Goal: Transaction & Acquisition: Download file/media

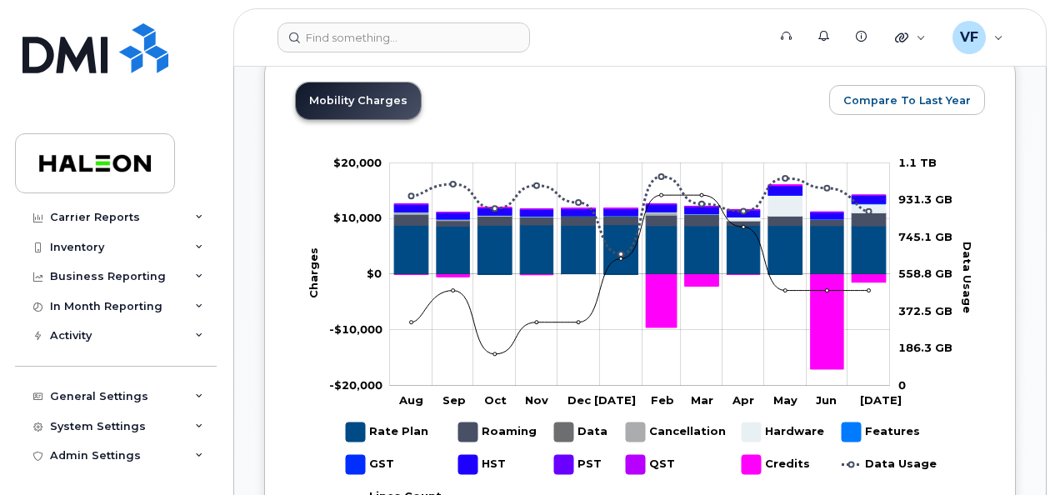
scroll to position [1000, 0]
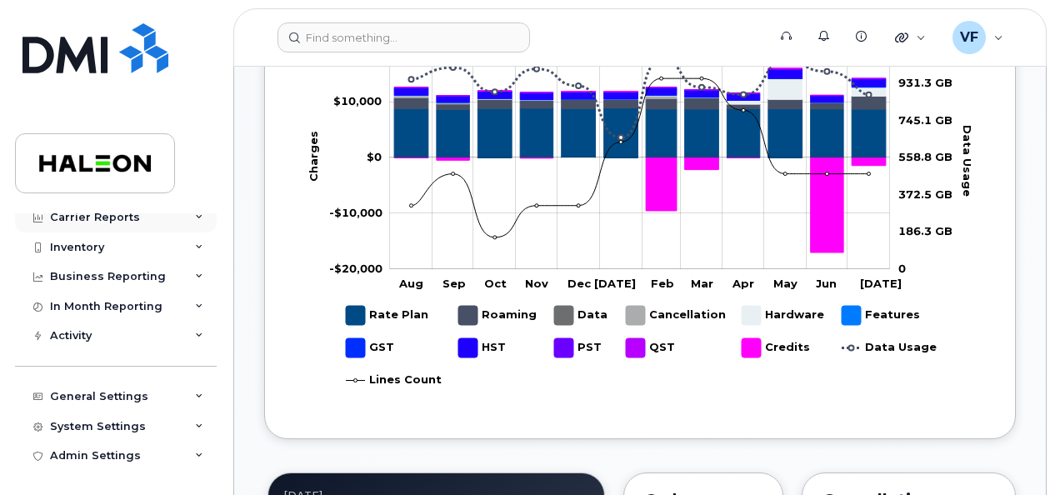
click at [118, 222] on div "Carrier Reports" at bounding box center [95, 217] width 90 height 13
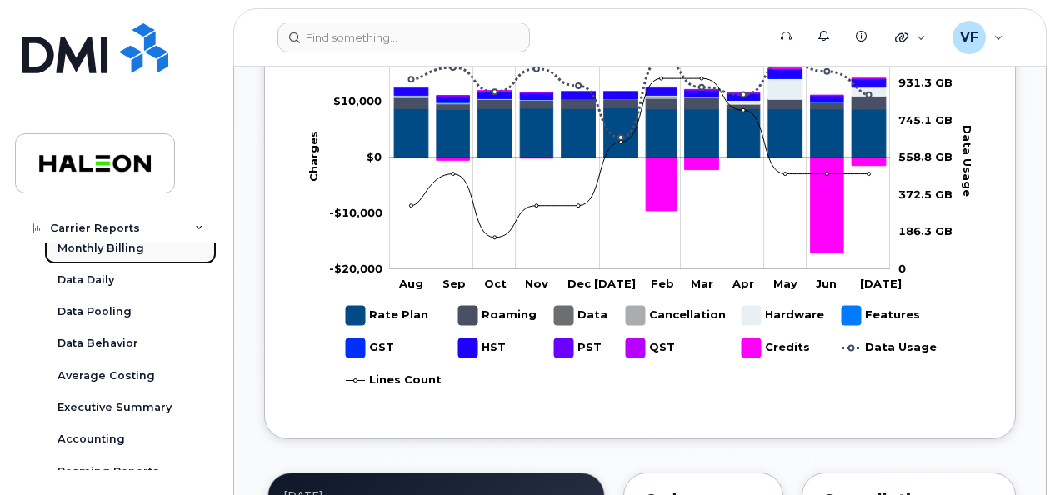
click at [130, 248] on div "Monthly Billing" at bounding box center [100, 248] width 87 height 15
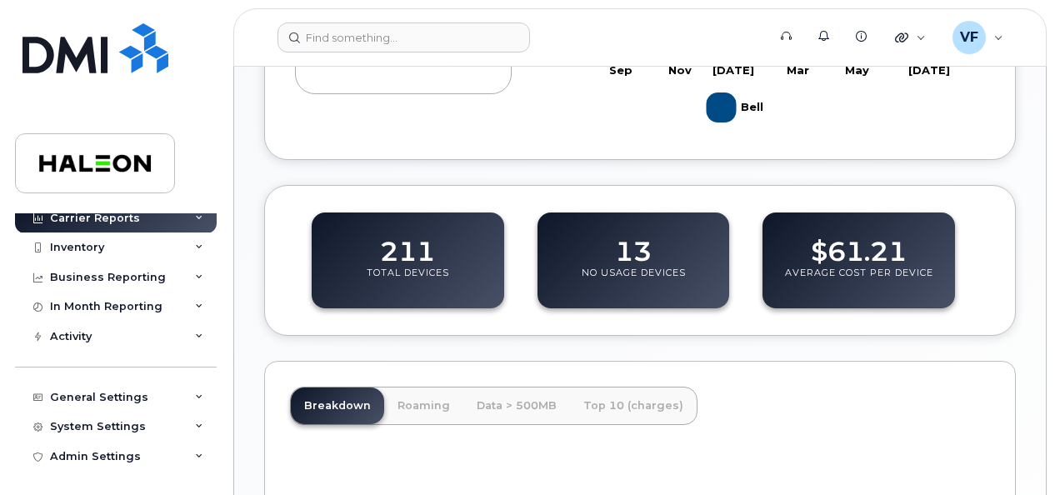
scroll to position [500, 0]
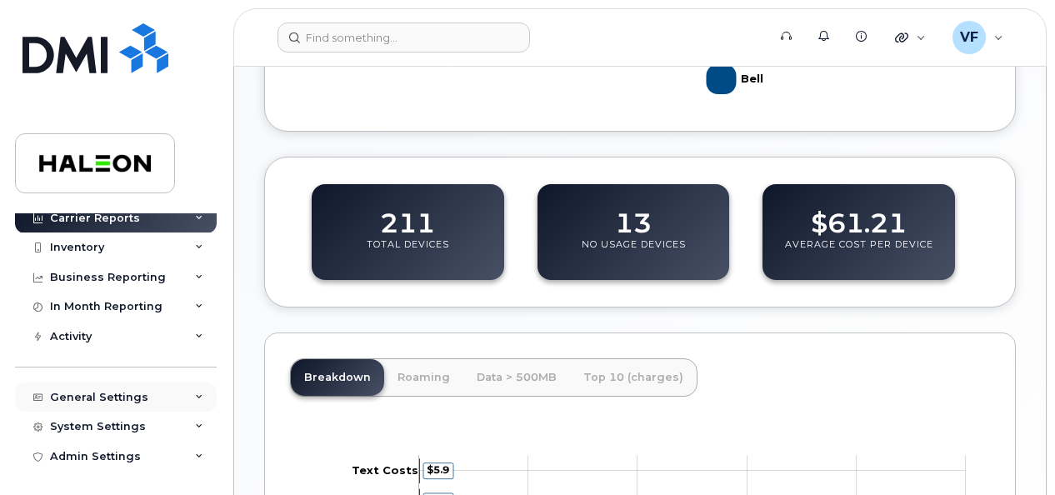
click at [103, 393] on div "General Settings" at bounding box center [99, 397] width 98 height 13
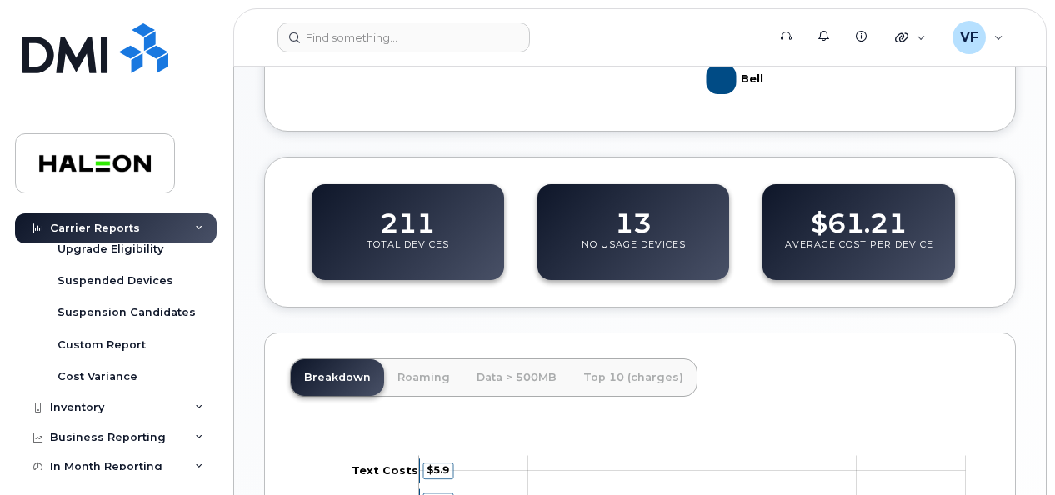
scroll to position [294, 0]
click at [92, 461] on div "In Month Reporting" at bounding box center [106, 467] width 112 height 13
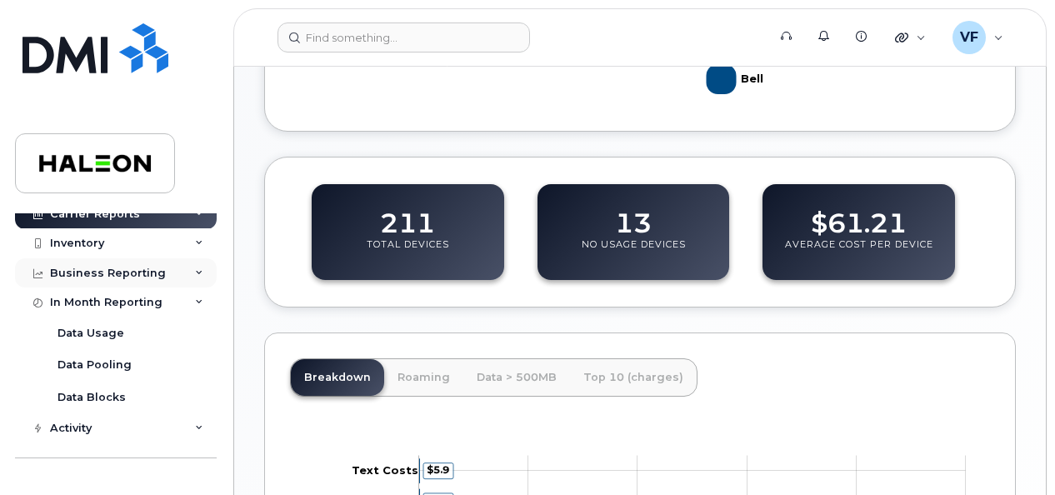
scroll to position [461, 0]
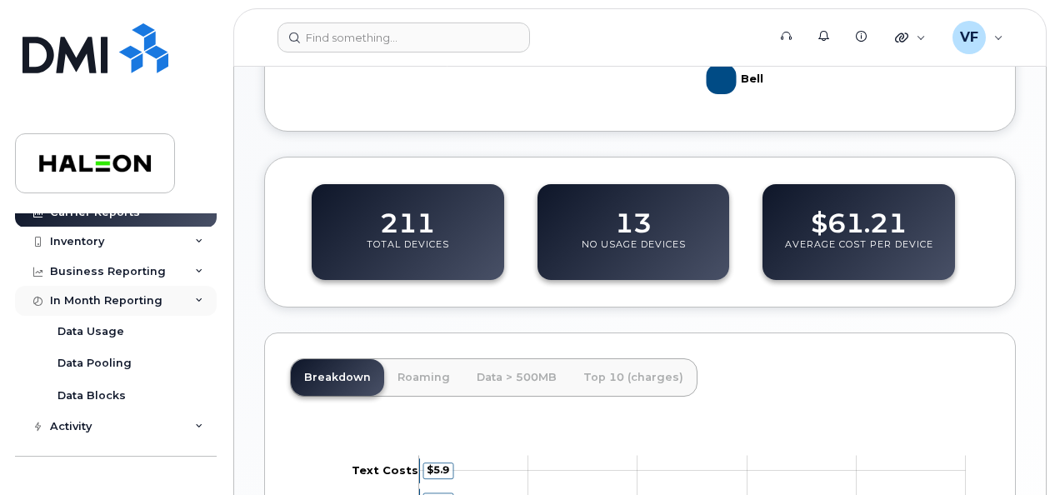
click at [131, 303] on div "In Month Reporting" at bounding box center [106, 300] width 112 height 13
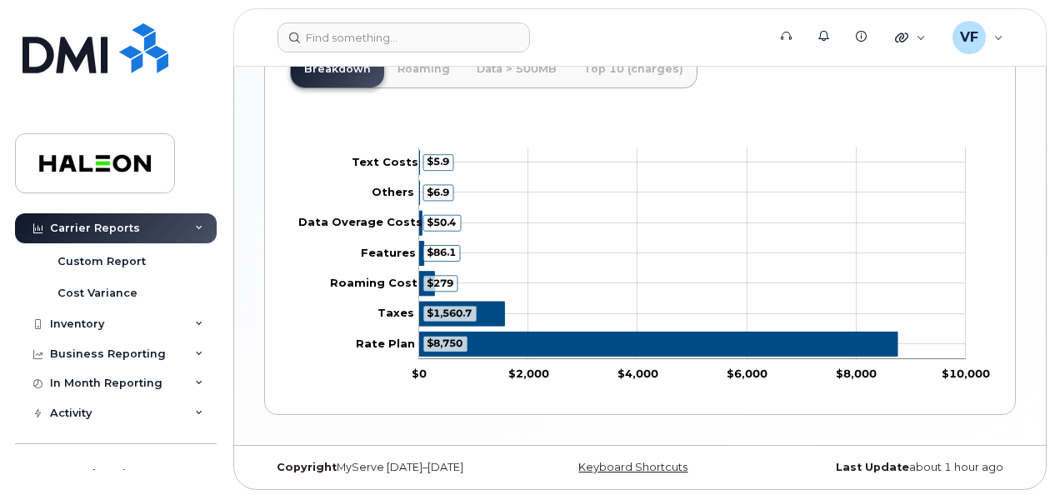
scroll to position [377, 0]
click at [120, 238] on div "Carrier Reports" at bounding box center [116, 228] width 202 height 30
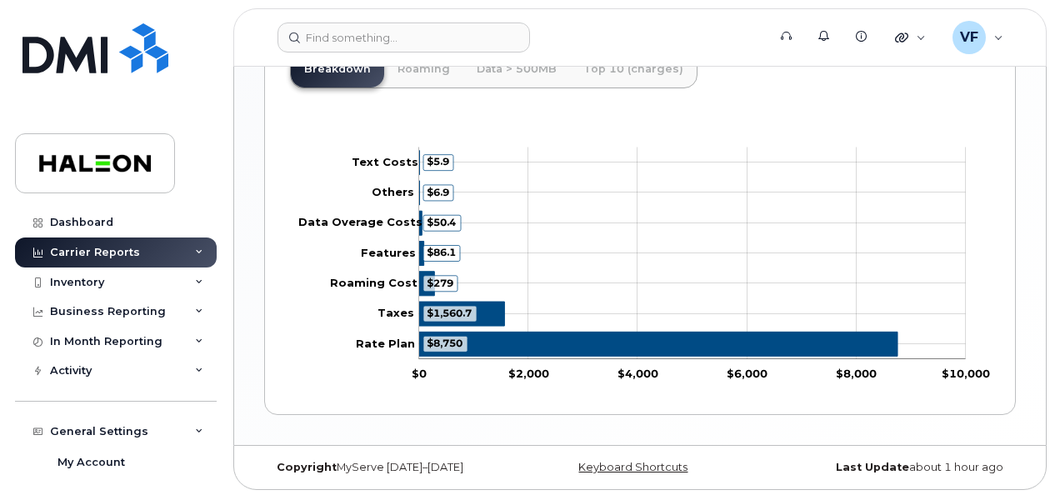
scroll to position [0, 0]
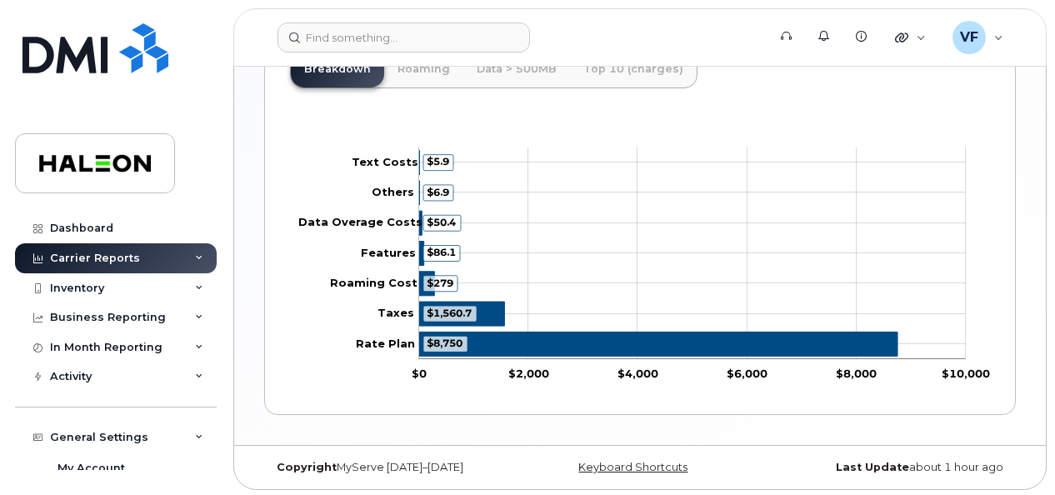
click at [164, 258] on div "Carrier Reports" at bounding box center [116, 258] width 202 height 30
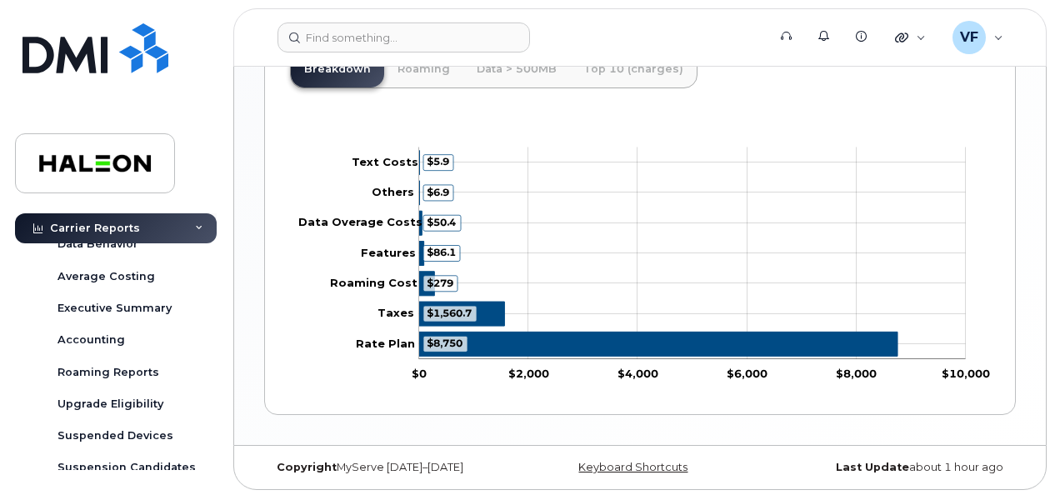
scroll to position [167, 0]
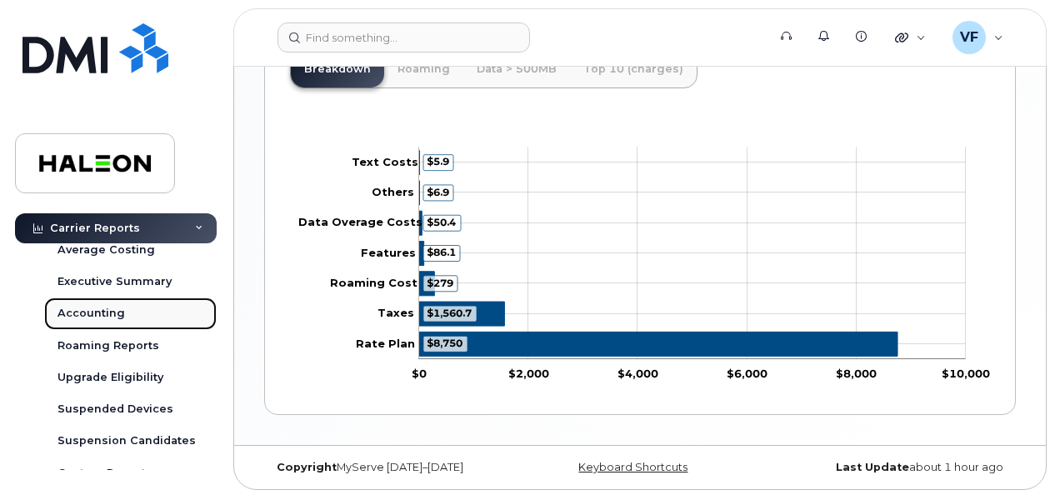
click at [117, 311] on div "Accounting" at bounding box center [90, 313] width 67 height 15
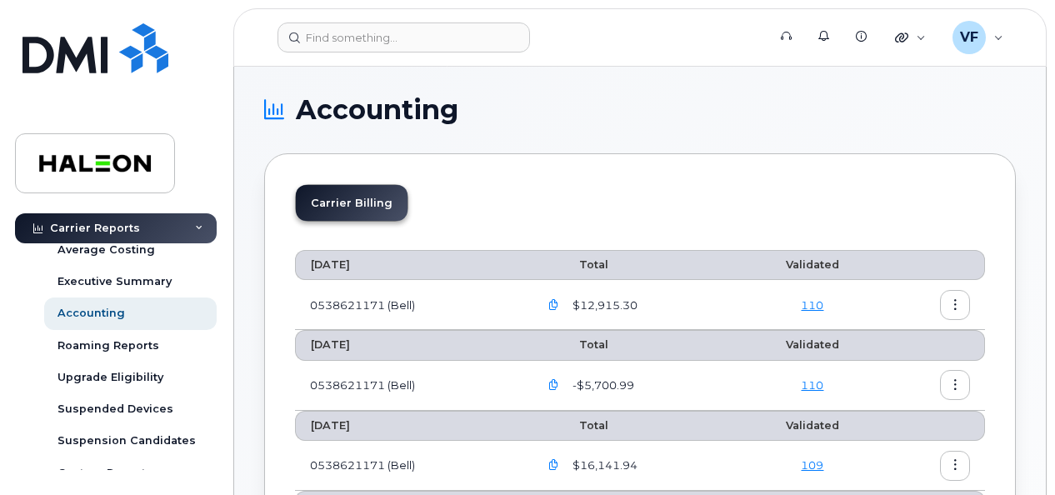
click at [377, 296] on td "0538621171 (Bell)" at bounding box center [409, 305] width 229 height 50
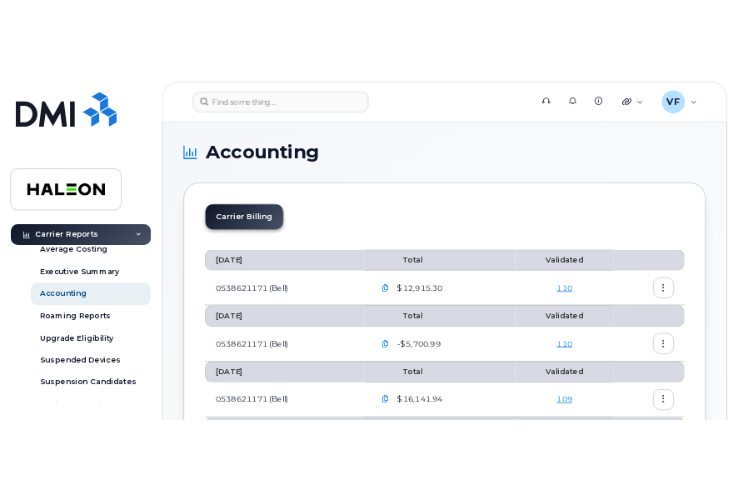
scroll to position [83, 0]
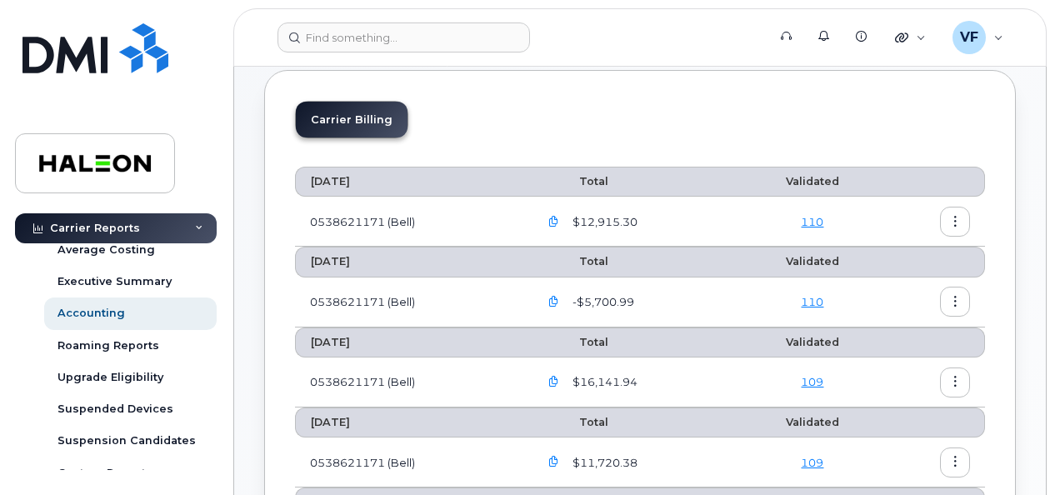
click at [559, 220] on icon "button" at bounding box center [553, 222] width 11 height 11
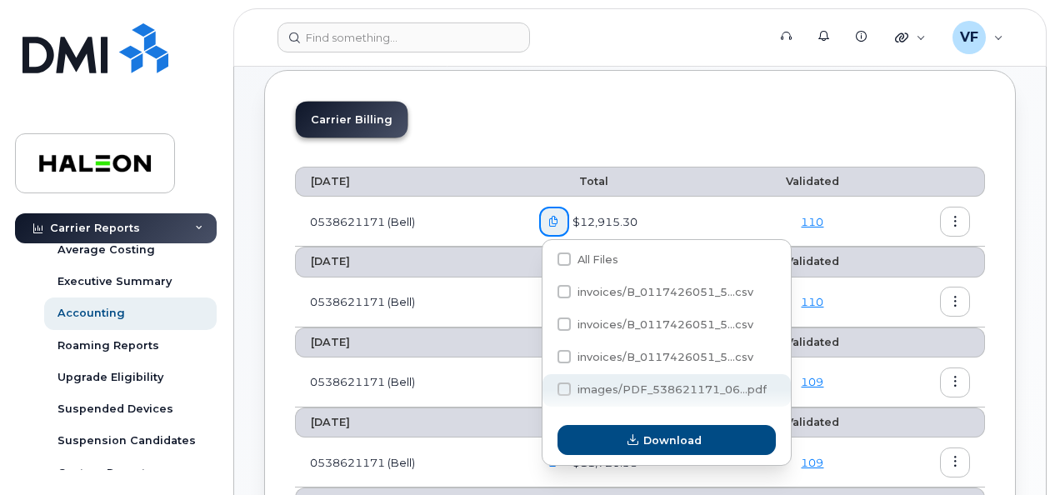
click at [598, 391] on span "images/PDF_538621171_06...pdf" at bounding box center [671, 389] width 189 height 12
click at [546, 391] on input "images/PDF_538621171_06...pdf" at bounding box center [541, 390] width 8 height 8
checkbox input "true"
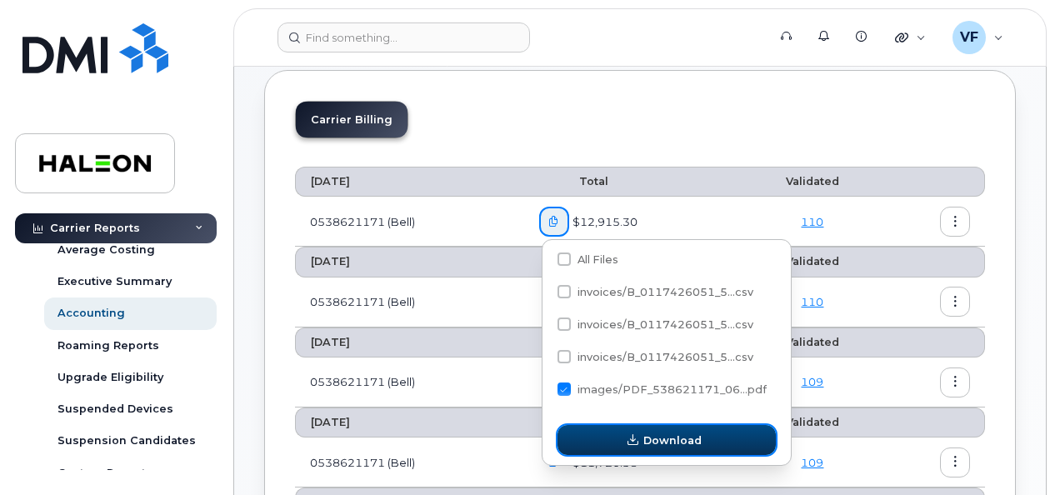
click at [642, 443] on button "Download" at bounding box center [666, 440] width 218 height 30
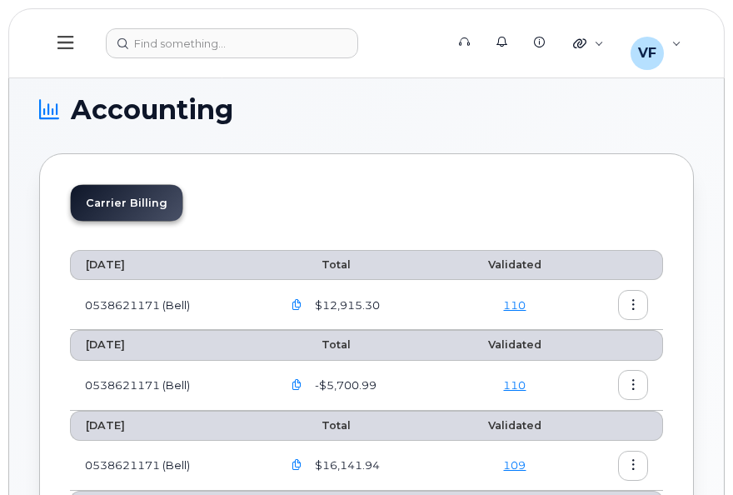
scroll to position [0, 0]
click at [632, 300] on icon "button" at bounding box center [633, 305] width 11 height 11
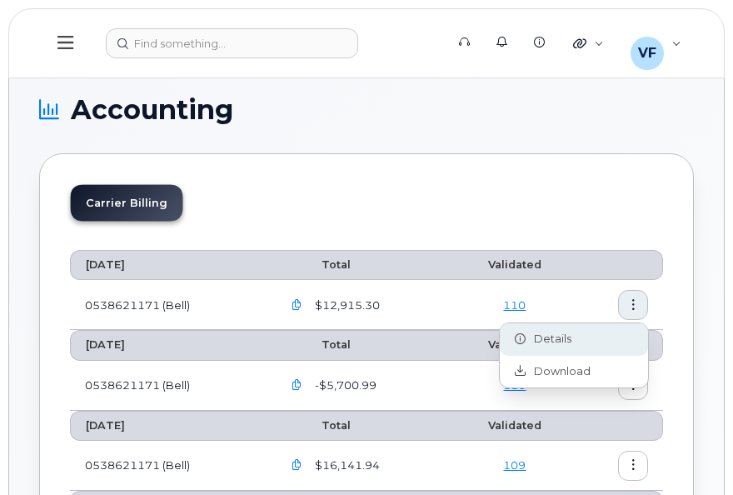
click at [572, 337] on div "Details" at bounding box center [574, 339] width 148 height 32
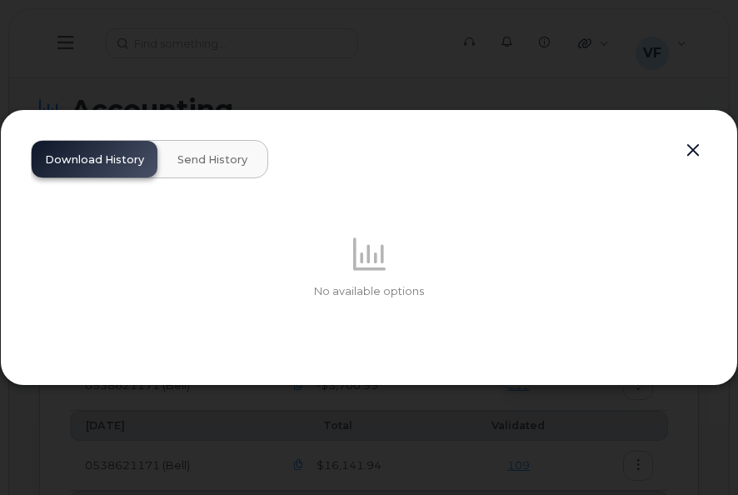
click at [693, 151] on button "button" at bounding box center [693, 150] width 25 height 23
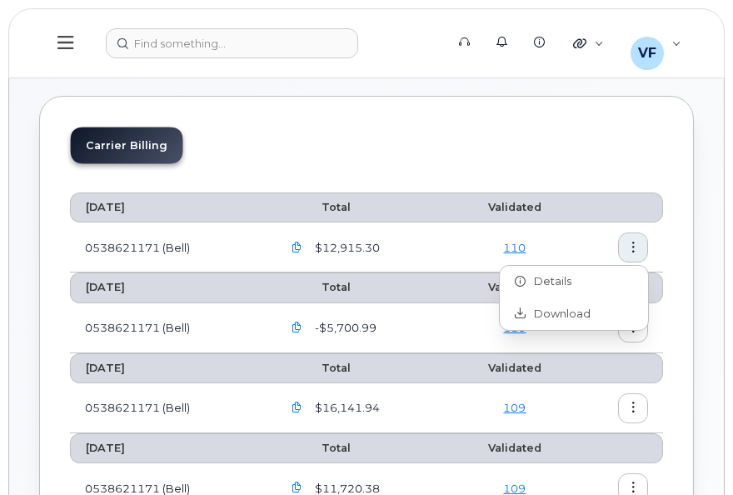
scroll to position [83, 0]
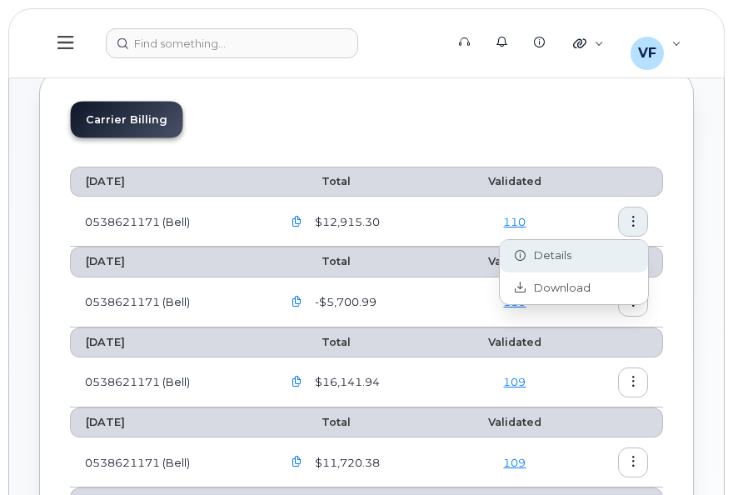
click at [540, 253] on span "Details" at bounding box center [549, 255] width 46 height 15
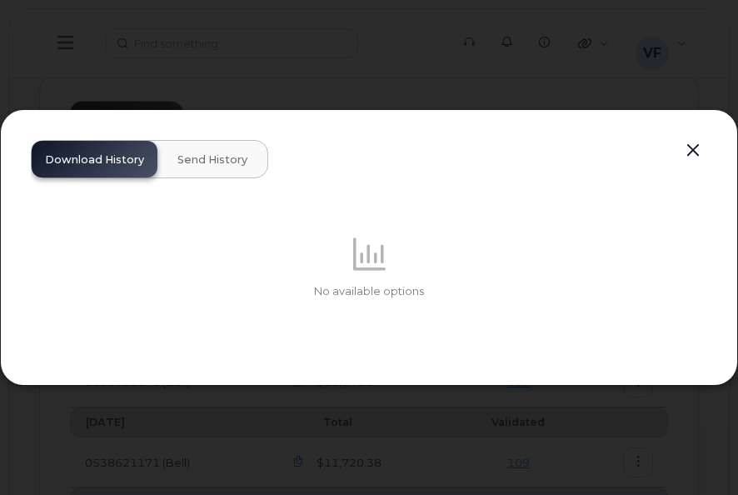
click at [72, 157] on div "Download History Send History" at bounding box center [149, 159] width 237 height 38
click at [688, 152] on button "button" at bounding box center [693, 150] width 25 height 23
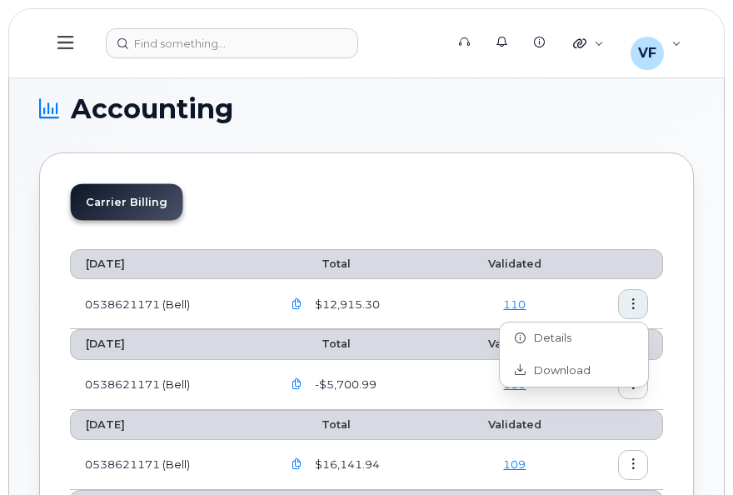
scroll to position [0, 0]
click at [524, 302] on link "110" at bounding box center [514, 304] width 22 height 13
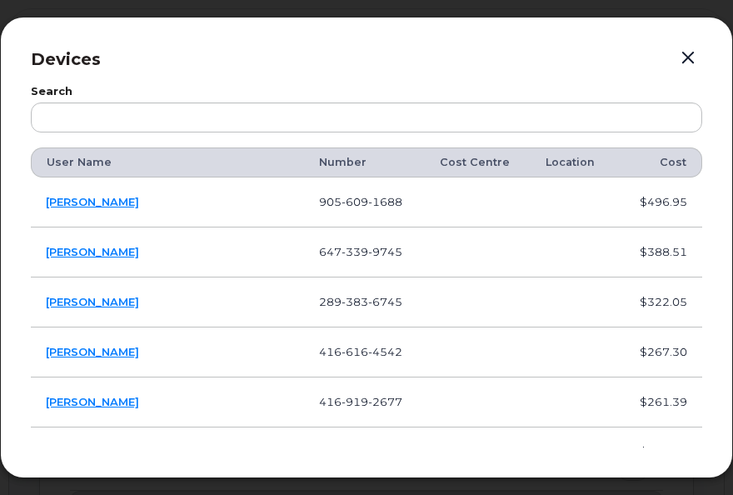
click at [682, 58] on button "button" at bounding box center [688, 58] width 25 height 23
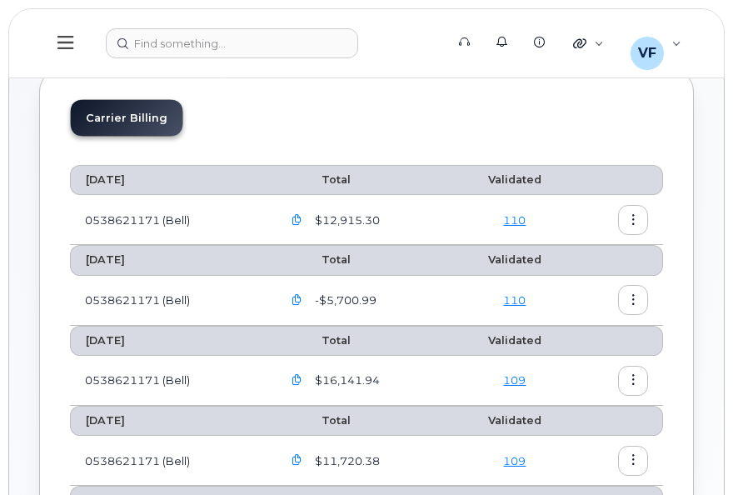
scroll to position [167, 0]
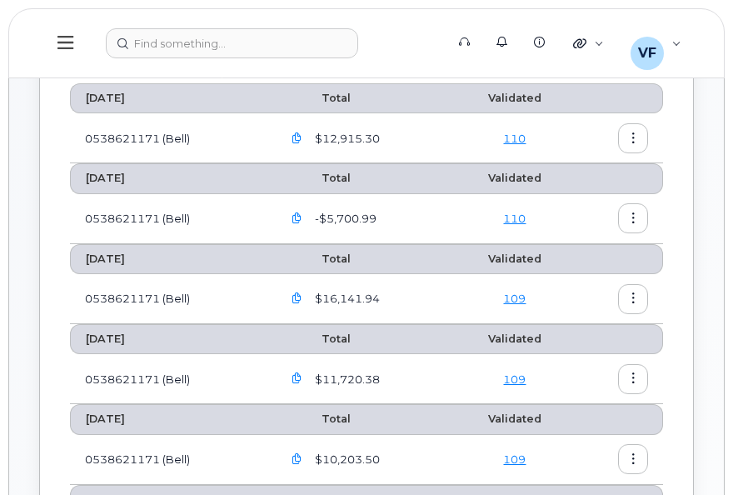
click at [132, 372] on td "0538621171 (Bell)" at bounding box center [168, 379] width 197 height 50
click at [338, 372] on span "$11,720.38" at bounding box center [346, 380] width 68 height 16
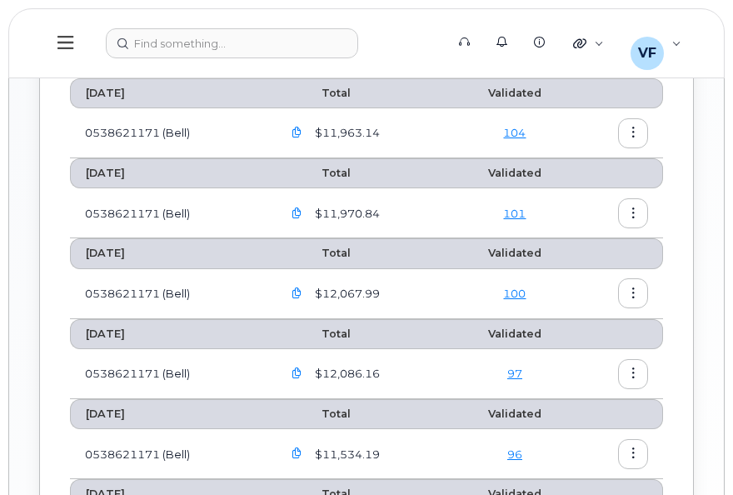
scroll to position [417, 0]
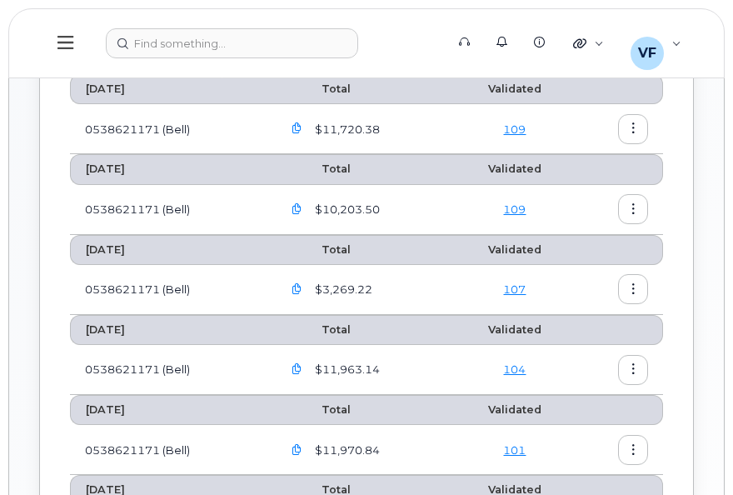
click at [300, 205] on icon "button" at bounding box center [297, 209] width 11 height 11
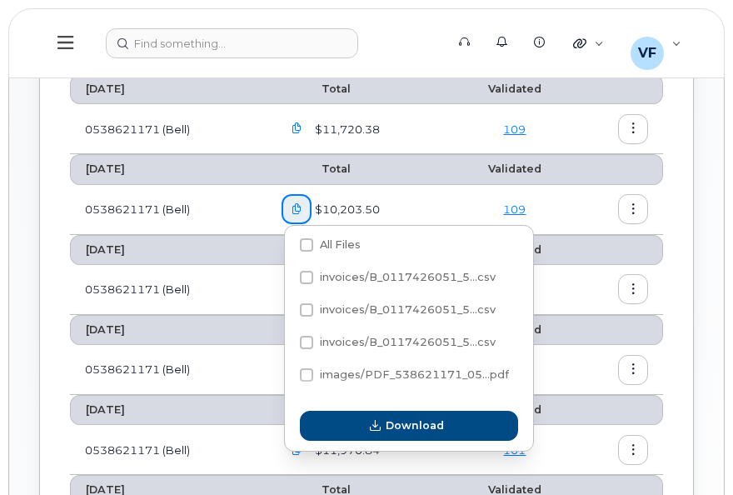
click at [373, 145] on td "$11,720.38" at bounding box center [360, 129] width 187 height 50
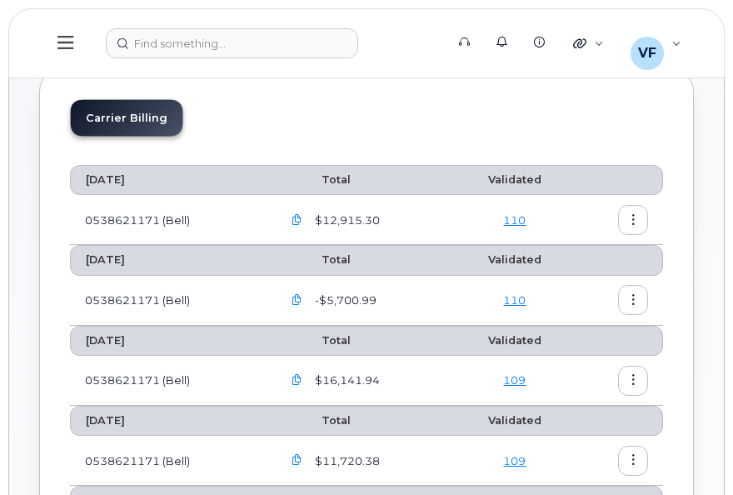
scroll to position [83, 0]
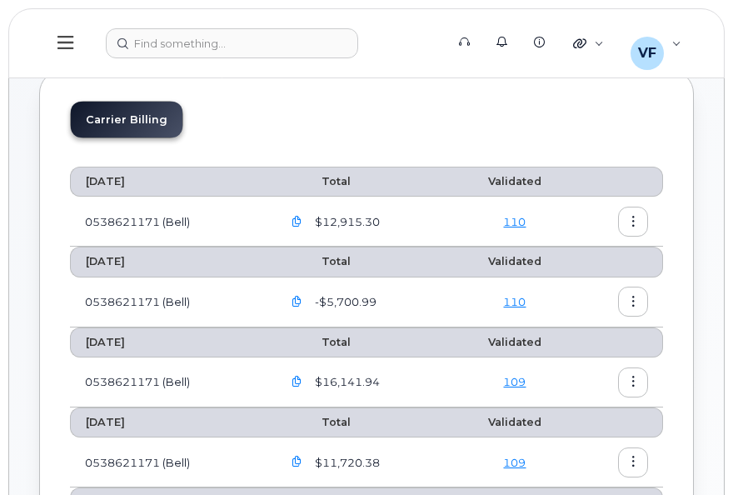
click at [339, 222] on span "$12,915.30" at bounding box center [346, 222] width 68 height 16
click at [302, 217] on icon "button" at bounding box center [297, 222] width 11 height 11
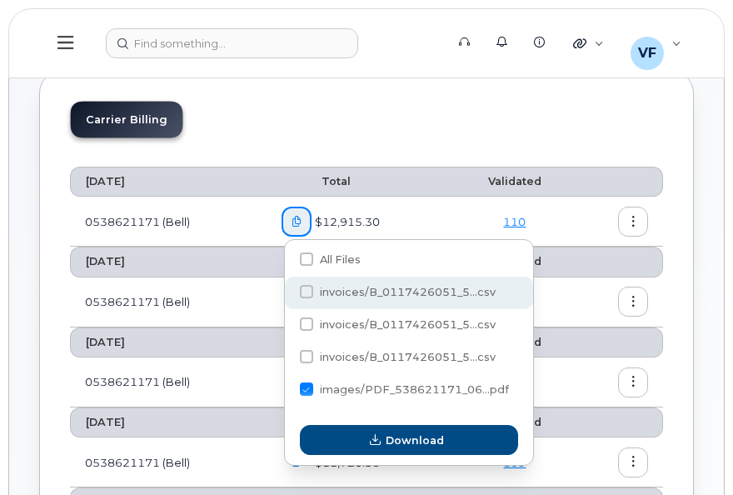
click at [364, 292] on span "invoices/B_0117426051_5...csv" at bounding box center [408, 292] width 176 height 12
click at [288, 292] on input "invoices/B_0117426051_5...csv" at bounding box center [284, 292] width 8 height 8
checkbox input "true"
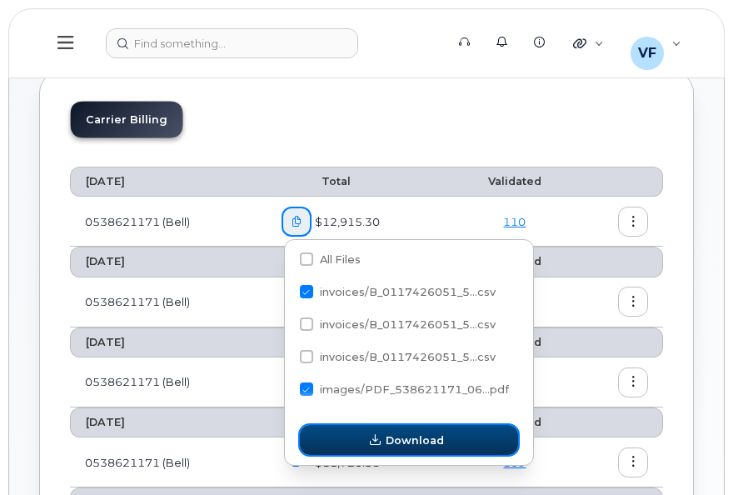
click at [427, 442] on span "Download" at bounding box center [415, 440] width 58 height 16
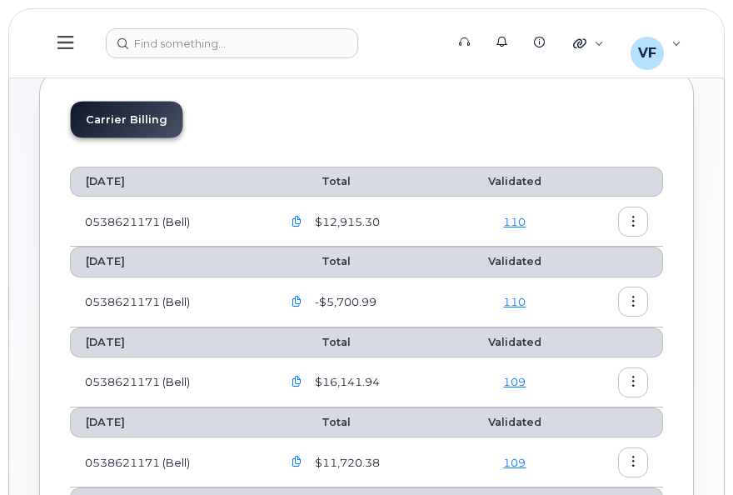
click at [362, 217] on span "$12,915.30" at bounding box center [346, 222] width 68 height 16
click at [300, 218] on icon "button" at bounding box center [297, 222] width 11 height 11
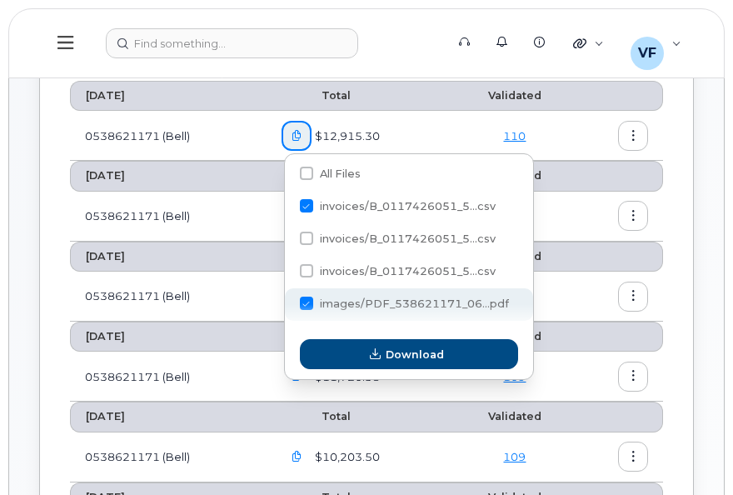
scroll to position [250, 0]
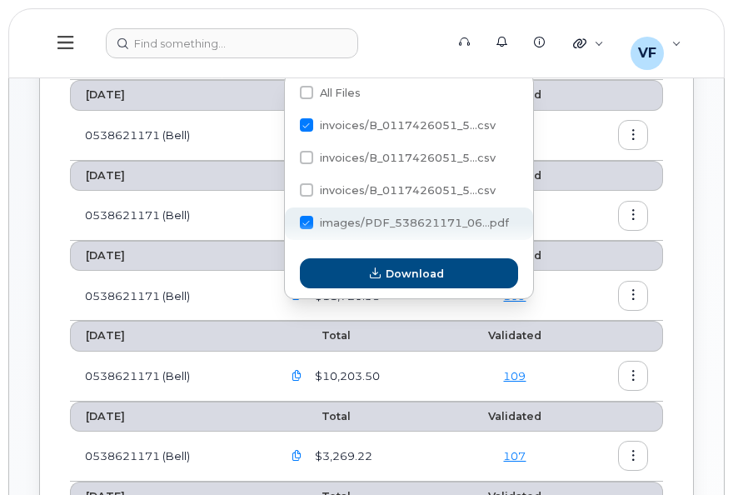
click at [323, 220] on span "images/PDF_538621171_06...pdf" at bounding box center [414, 223] width 189 height 12
click at [288, 220] on input "images/PDF_538621171_06...pdf" at bounding box center [284, 223] width 8 height 8
checkbox input "false"
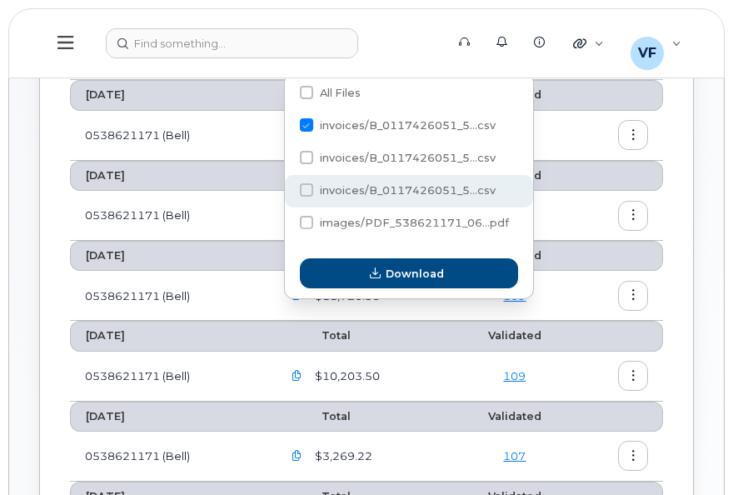
click at [355, 192] on span "invoices/B_0117426051_5...csv" at bounding box center [408, 190] width 176 height 12
click at [288, 192] on input "invoices/B_0117426051_5...csv" at bounding box center [284, 191] width 8 height 8
checkbox input "true"
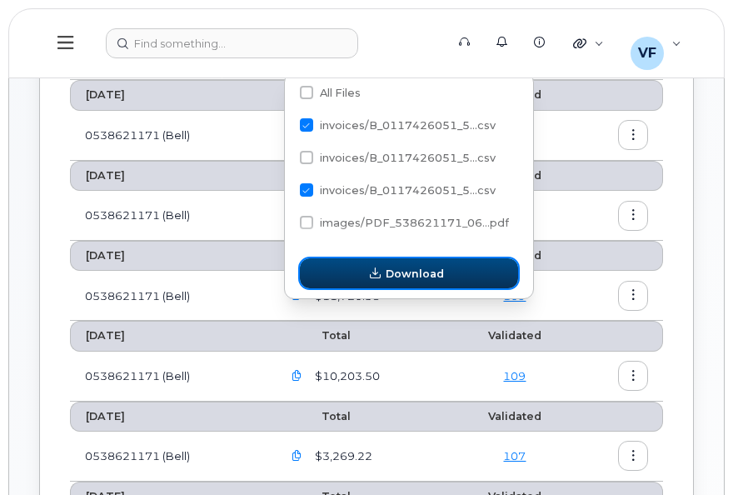
click at [394, 277] on span "Download" at bounding box center [415, 274] width 58 height 16
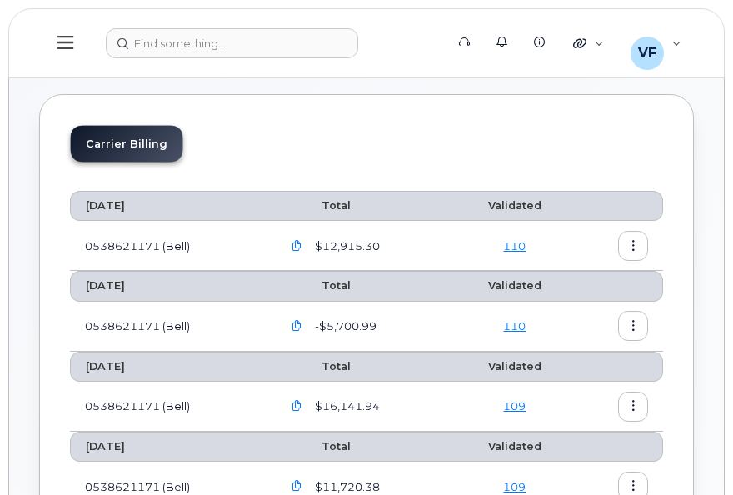
scroll to position [83, 0]
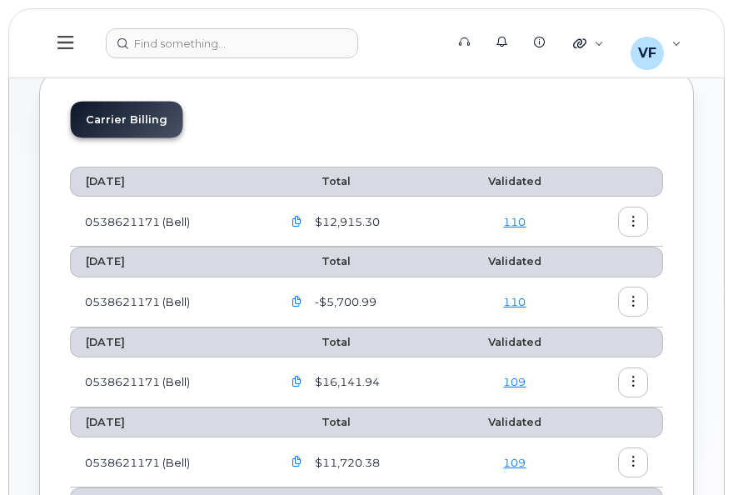
click at [631, 223] on icon "button" at bounding box center [633, 222] width 11 height 11
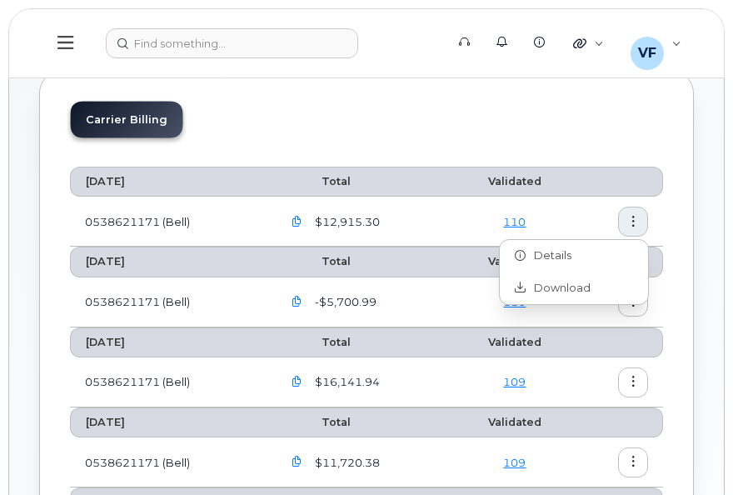
click at [122, 222] on td "0538621171 (Bell)" at bounding box center [168, 222] width 197 height 50
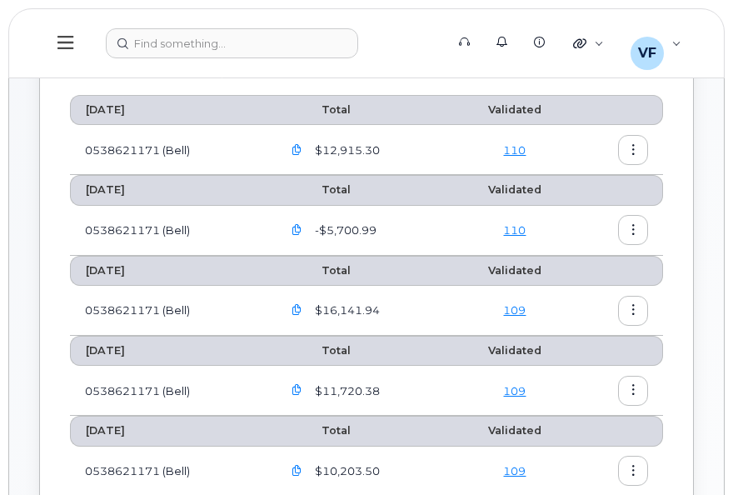
scroll to position [250, 0]
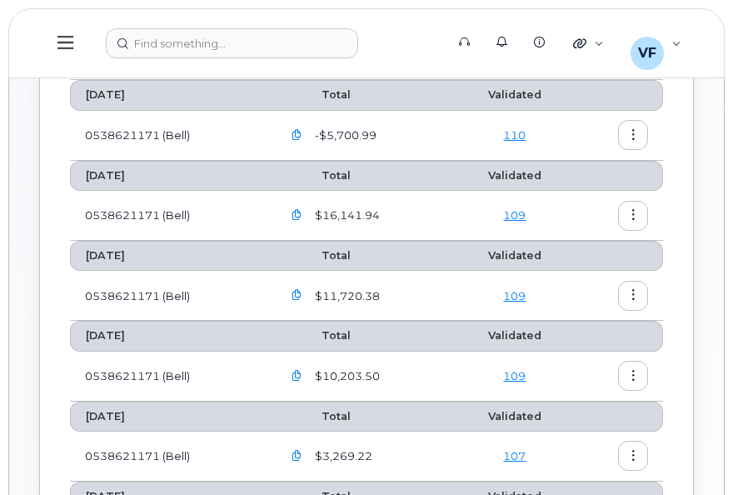
click at [321, 288] on span "$11,720.38" at bounding box center [346, 296] width 68 height 16
click at [329, 290] on span "$11,720.38" at bounding box center [346, 296] width 68 height 16
click at [105, 292] on td "0538621171 (Bell)" at bounding box center [168, 296] width 197 height 50
click at [299, 292] on icon "button" at bounding box center [297, 295] width 11 height 11
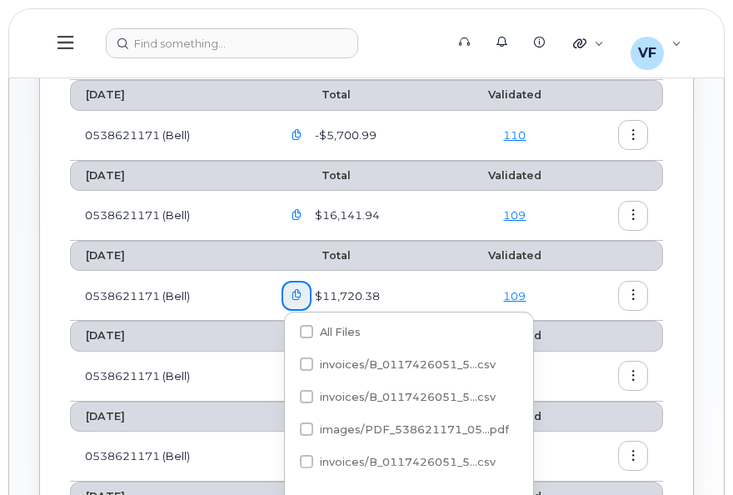
click at [232, 202] on td "0538621171 (Bell)" at bounding box center [168, 216] width 197 height 50
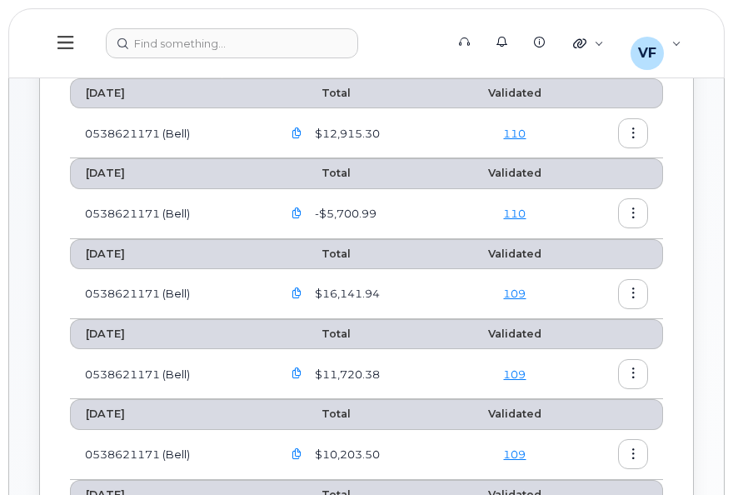
scroll to position [83, 0]
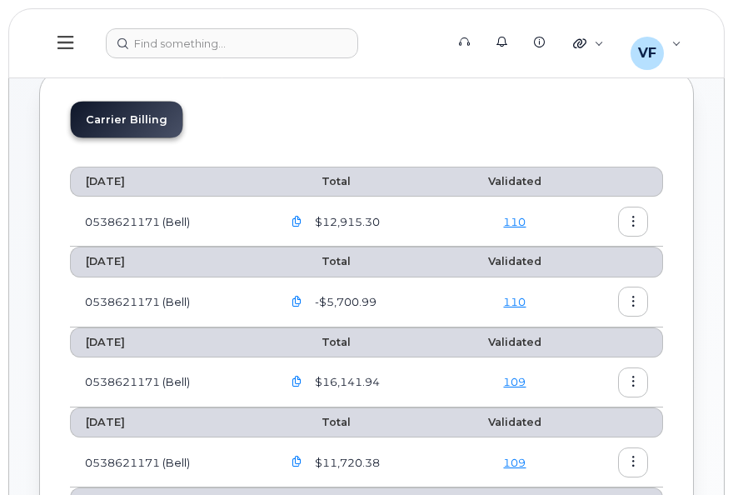
click at [304, 222] on button "button" at bounding box center [297, 222] width 30 height 30
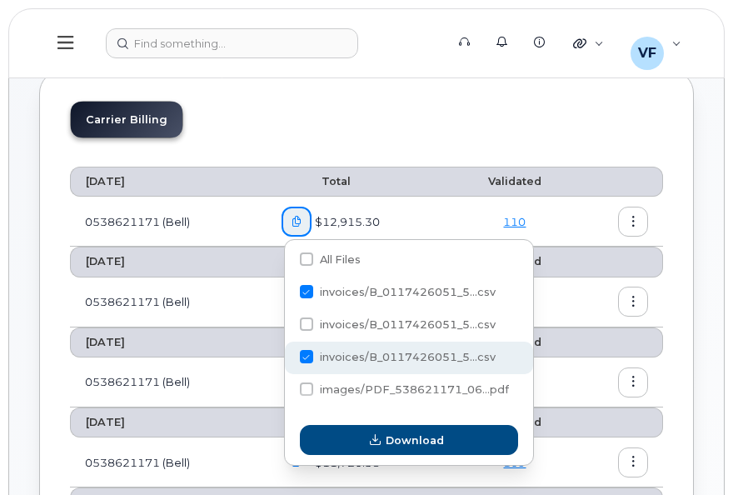
click at [355, 355] on span "invoices/B_0117426051_5...csv" at bounding box center [408, 357] width 176 height 12
click at [288, 355] on input "invoices/B_0117426051_5...csv" at bounding box center [284, 357] width 8 height 8
checkbox input "false"
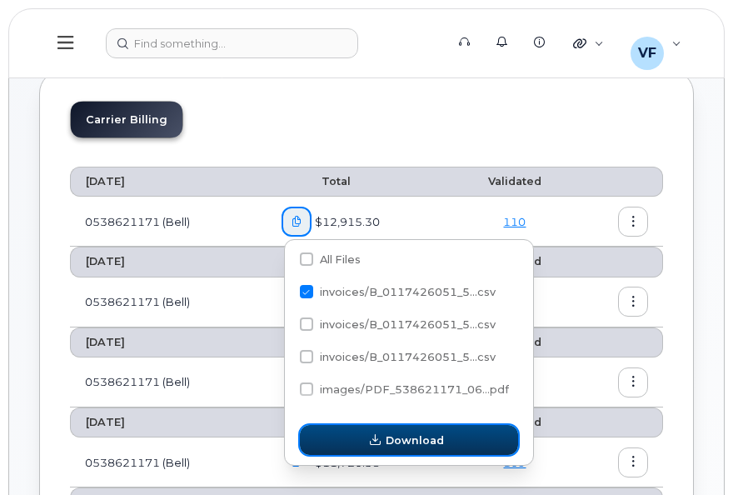
click at [371, 438] on icon "button" at bounding box center [375, 440] width 11 height 11
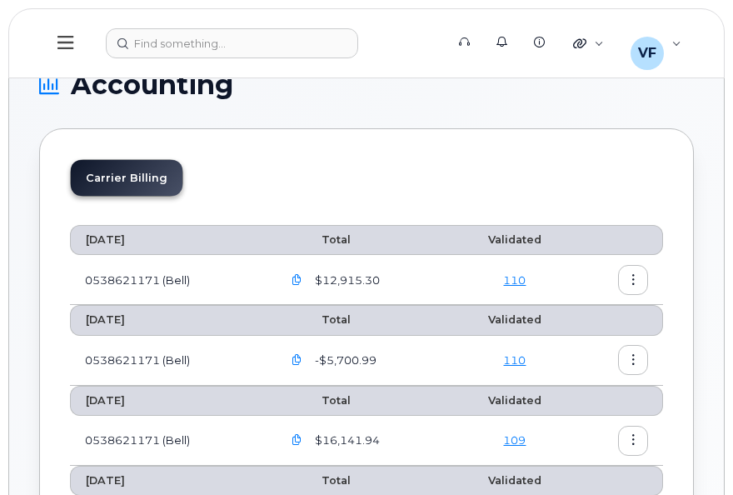
scroll to position [0, 0]
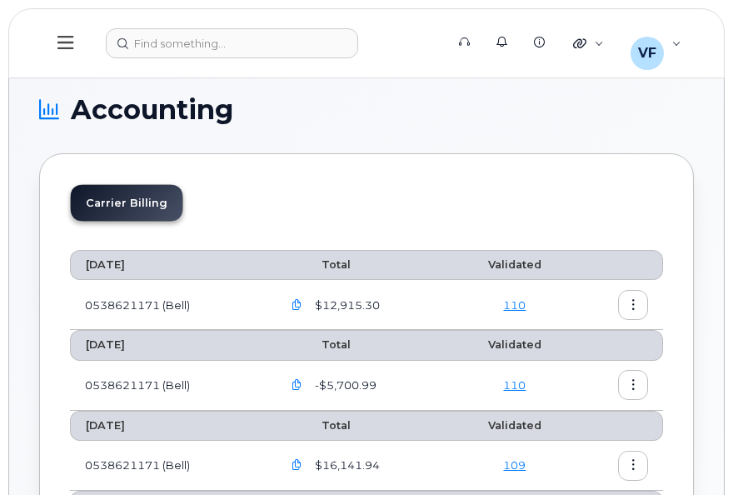
click at [360, 307] on span "$12,915.30" at bounding box center [346, 305] width 68 height 16
click at [152, 299] on td "0538621171 (Bell)" at bounding box center [168, 305] width 197 height 50
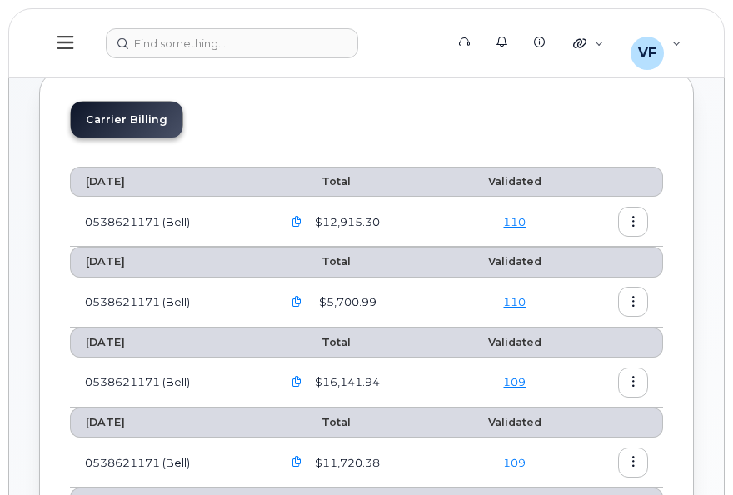
click at [132, 222] on td "0538621171 (Bell)" at bounding box center [168, 222] width 197 height 50
click at [302, 217] on icon "button" at bounding box center [297, 222] width 11 height 11
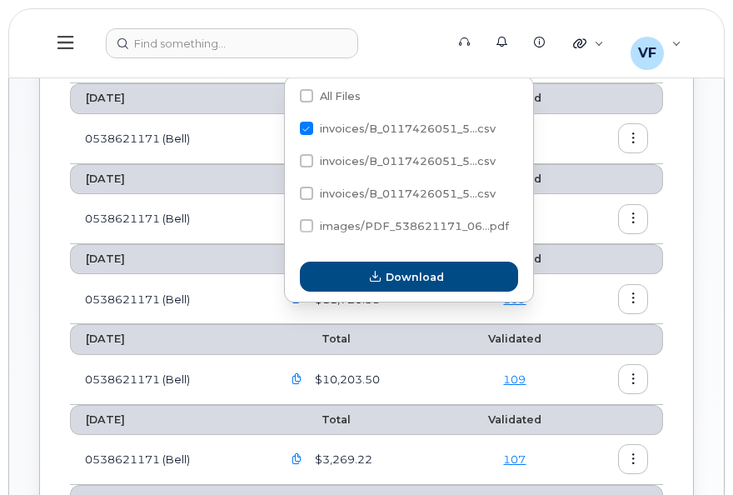
scroll to position [250, 0]
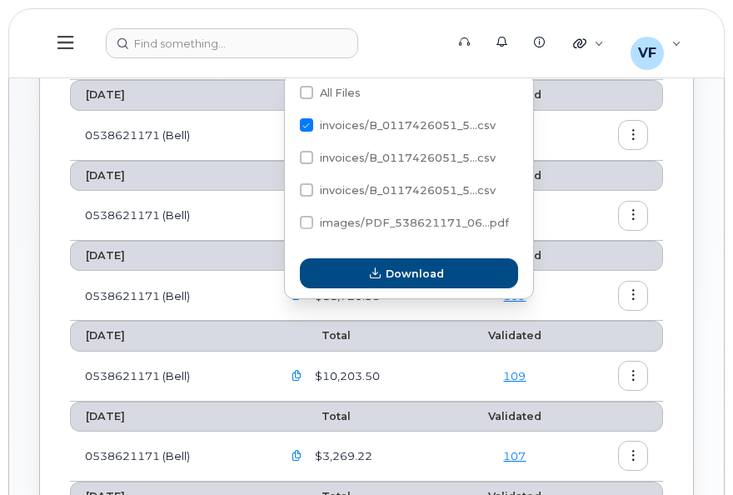
click at [587, 152] on td at bounding box center [619, 136] width 87 height 50
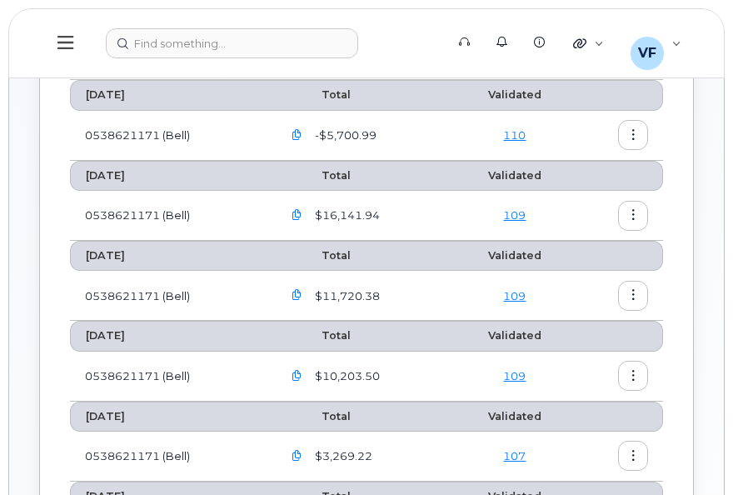
scroll to position [83, 0]
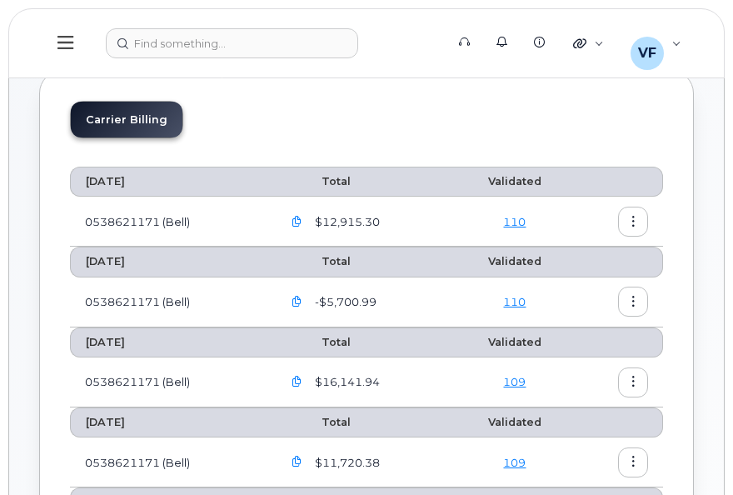
click at [143, 110] on li "Carrier Billing" at bounding box center [127, 120] width 112 height 36
click at [146, 112] on li "Carrier Billing" at bounding box center [127, 120] width 112 height 36
click at [301, 221] on icon "button" at bounding box center [297, 222] width 11 height 11
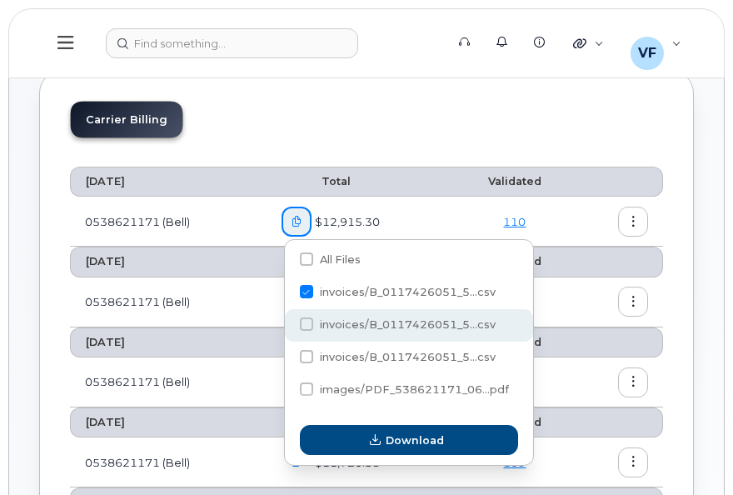
drag, startPoint x: 362, startPoint y: 327, endPoint x: 352, endPoint y: 338, distance: 15.4
click at [362, 327] on span "invoices/B_0117426051_5...csv" at bounding box center [408, 324] width 176 height 12
click at [288, 327] on input "invoices/B_0117426051_5...csv" at bounding box center [284, 325] width 8 height 8
checkbox input "true"
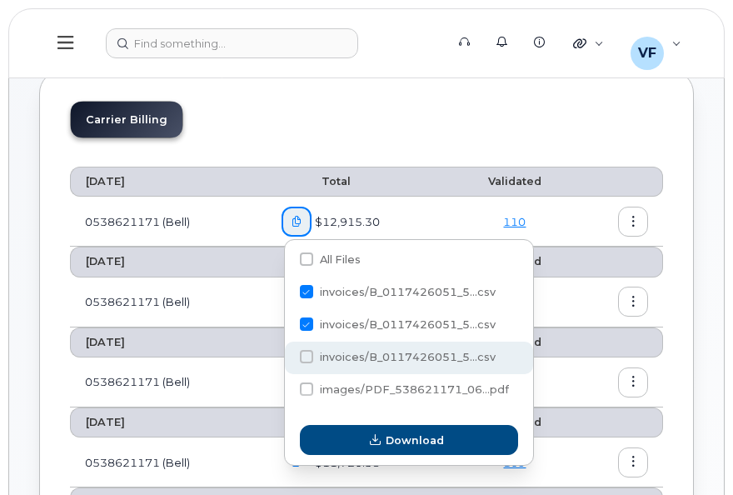
click at [340, 353] on span "invoices/B_0117426051_5...csv" at bounding box center [408, 357] width 176 height 12
click at [288, 353] on input "invoices/B_0117426051_5...csv" at bounding box center [284, 357] width 8 height 8
checkbox input "true"
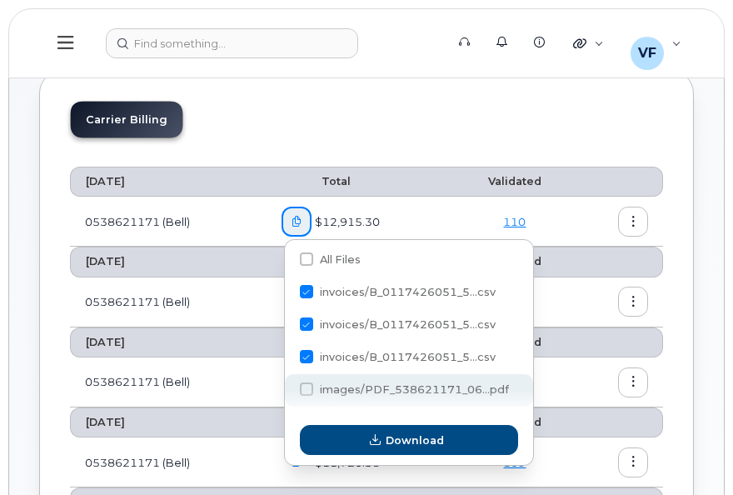
click at [335, 387] on span "images/PDF_538621171_06...pdf" at bounding box center [414, 389] width 189 height 12
click at [288, 387] on input "images/PDF_538621171_06...pdf" at bounding box center [284, 390] width 8 height 8
checkbox input "false"
checkbox input "true"
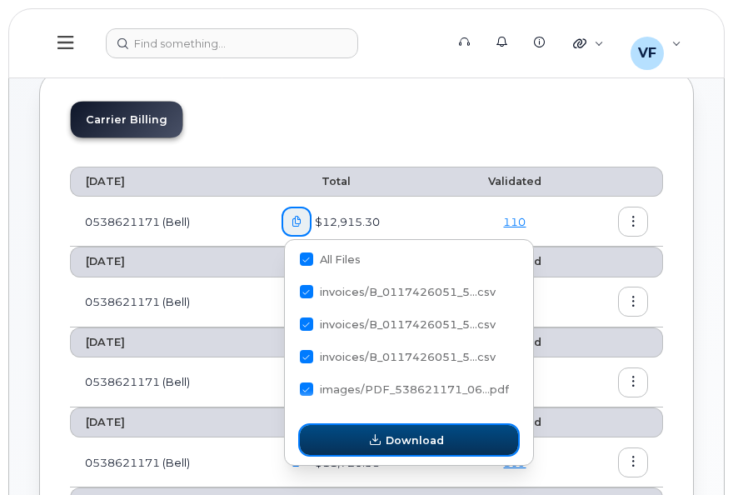
click at [386, 443] on button "Download" at bounding box center [409, 440] width 218 height 30
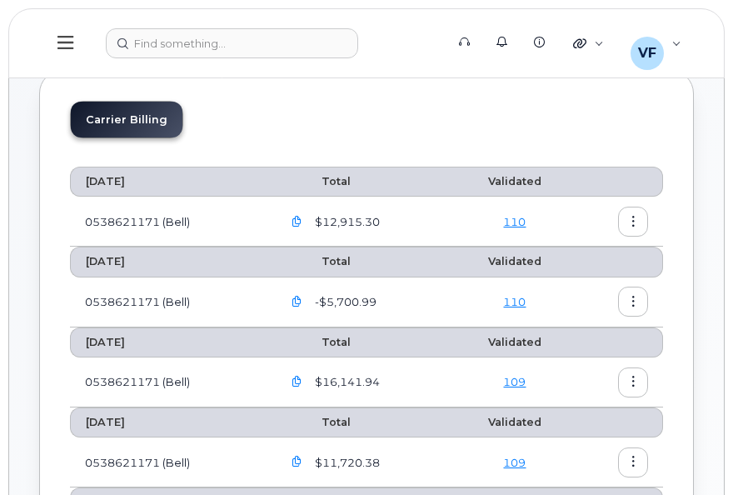
click at [353, 217] on span "$12,915.30" at bounding box center [346, 222] width 68 height 16
click at [305, 222] on button "button" at bounding box center [297, 222] width 30 height 30
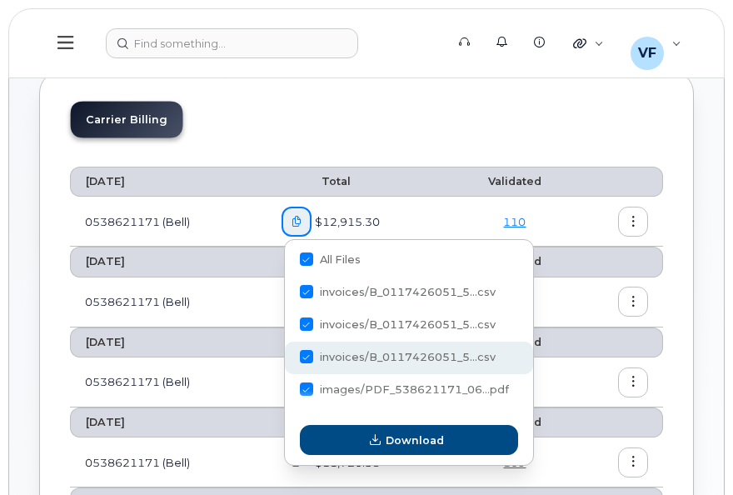
click at [313, 266] on span "invoices/B_0117426051_5...csv" at bounding box center [306, 258] width 13 height 13
checkbox input "false"
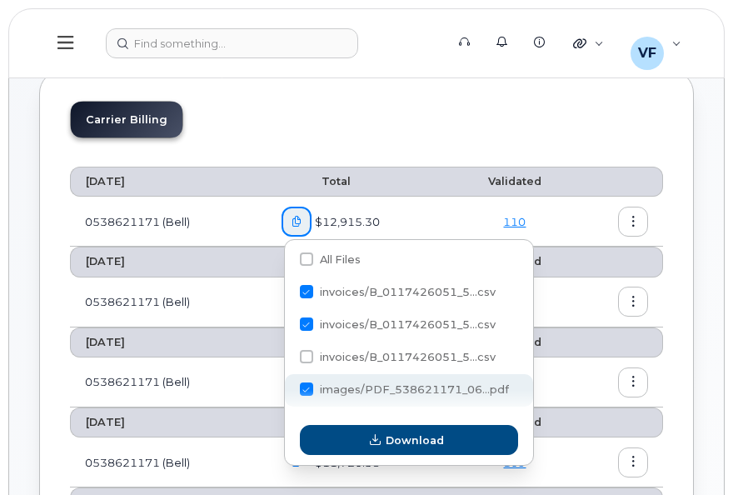
click at [345, 388] on span "images/PDF_538621171_06...pdf" at bounding box center [414, 389] width 189 height 12
click at [288, 388] on input "images/PDF_538621171_06...pdf" at bounding box center [284, 390] width 8 height 8
checkbox input "false"
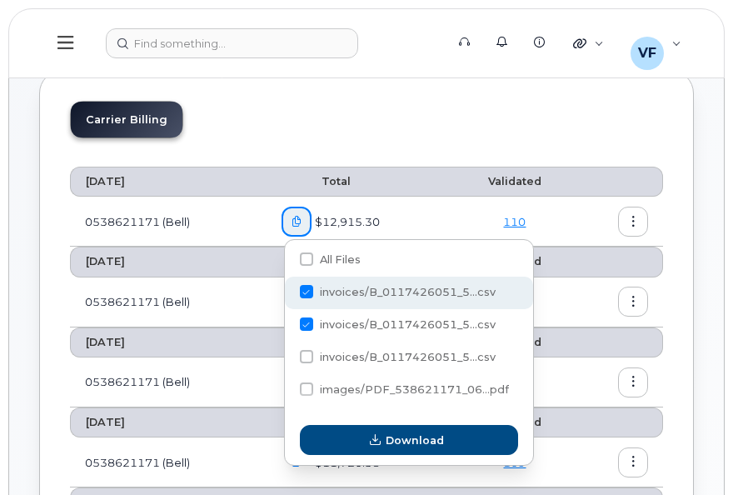
click at [365, 292] on span "invoices/B_0117426051_5...csv" at bounding box center [408, 292] width 176 height 12
click at [288, 292] on input "invoices/B_0117426051_5...csv" at bounding box center [284, 292] width 8 height 8
checkbox input "false"
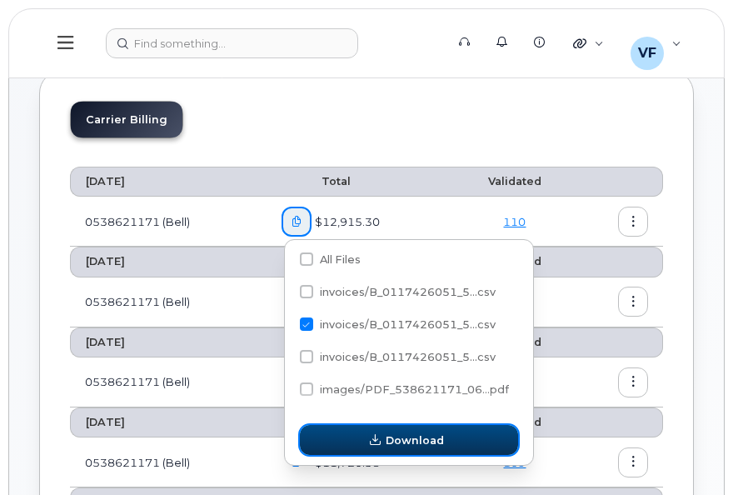
click at [392, 438] on span "Download" at bounding box center [415, 440] width 58 height 16
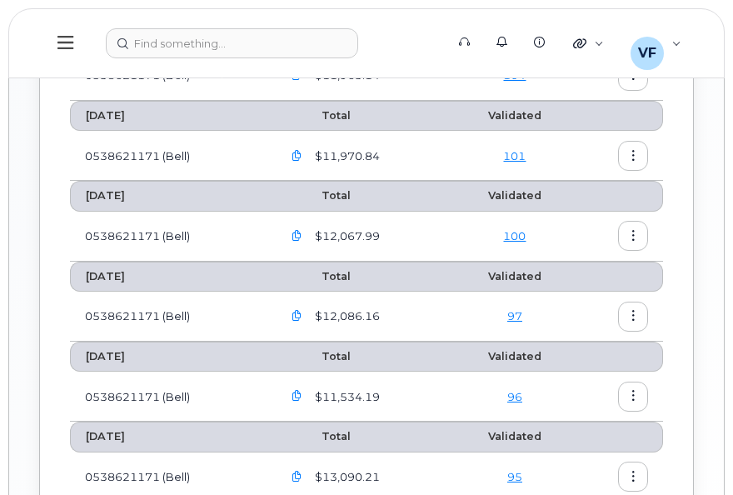
scroll to position [833, 0]
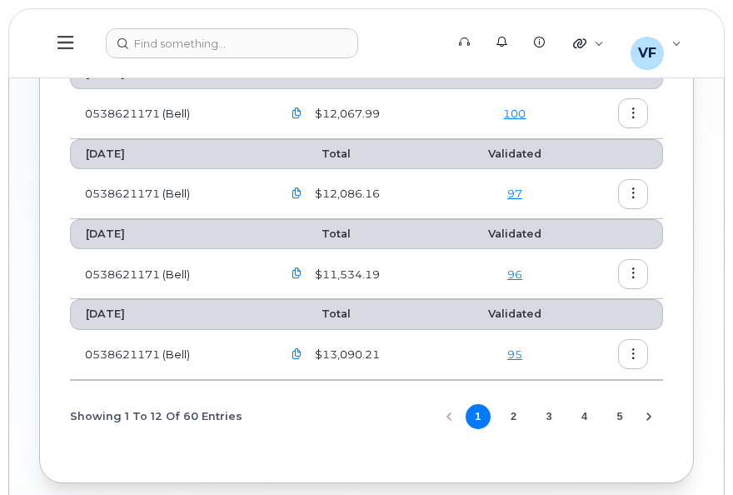
click at [305, 344] on button "button" at bounding box center [297, 354] width 30 height 30
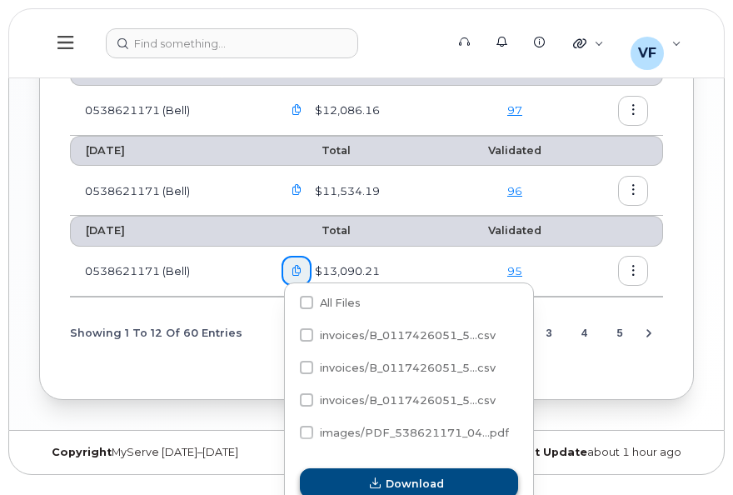
scroll to position [931, 0]
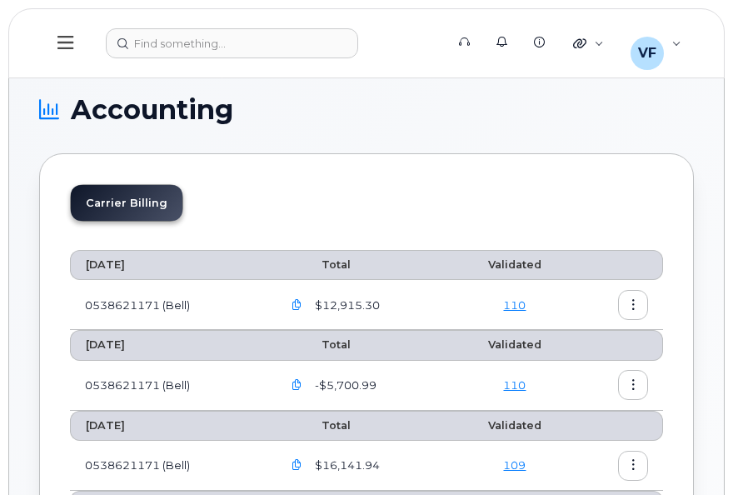
scroll to position [0, 0]
click at [298, 303] on icon "button" at bounding box center [297, 305] width 11 height 11
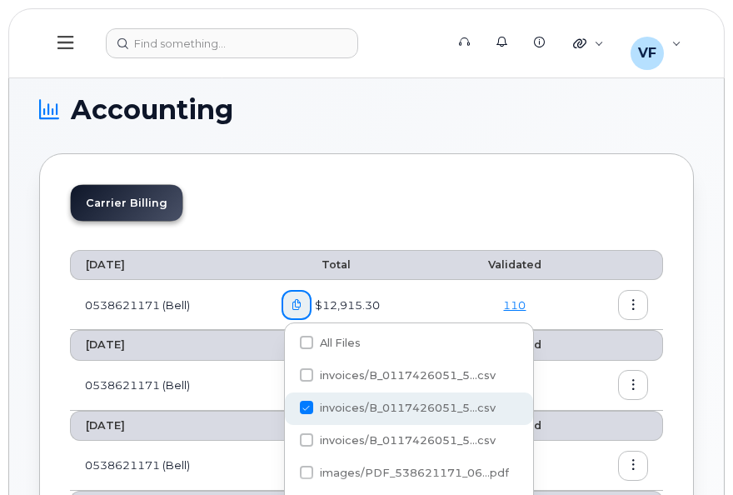
click at [311, 411] on span at bounding box center [306, 407] width 13 height 13
click at [288, 411] on input "invoices/B_0117426051_5...csv" at bounding box center [284, 408] width 8 height 8
checkbox input "false"
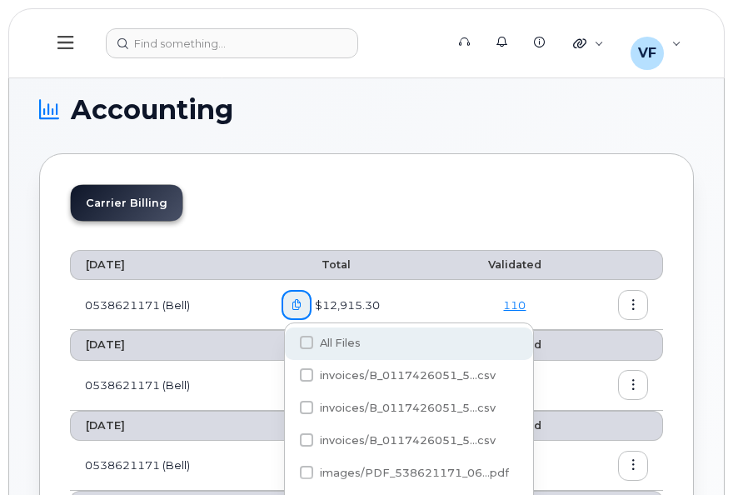
click at [338, 345] on span "All Files" at bounding box center [340, 343] width 41 height 12
click at [288, 345] on input "All Files" at bounding box center [284, 343] width 8 height 8
checkbox input "true"
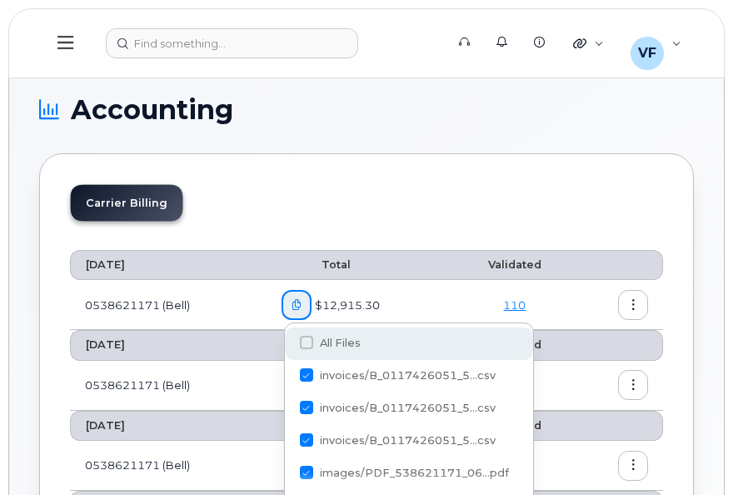
checkbox input "true"
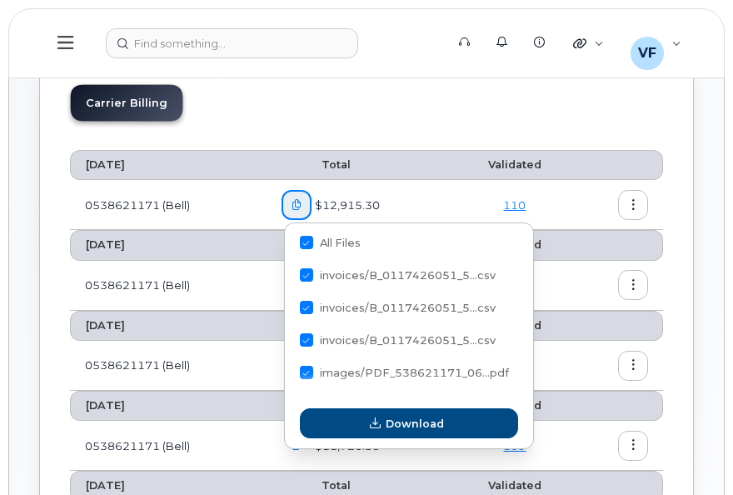
scroll to position [250, 0]
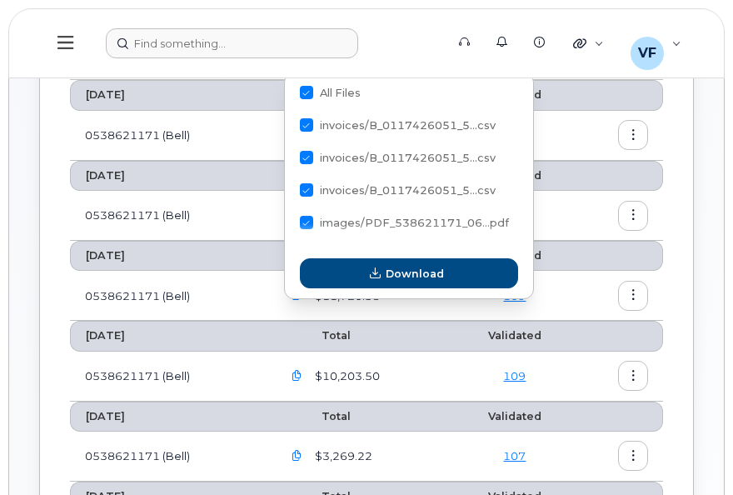
click at [376, 36] on form at bounding box center [270, 43] width 328 height 30
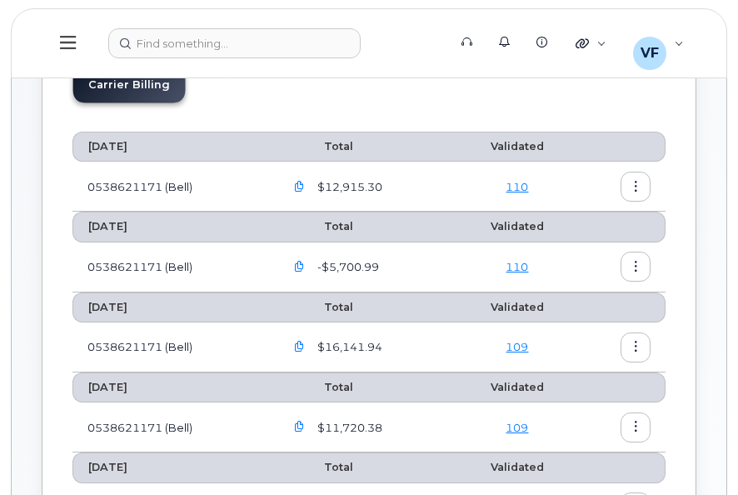
scroll to position [0, 0]
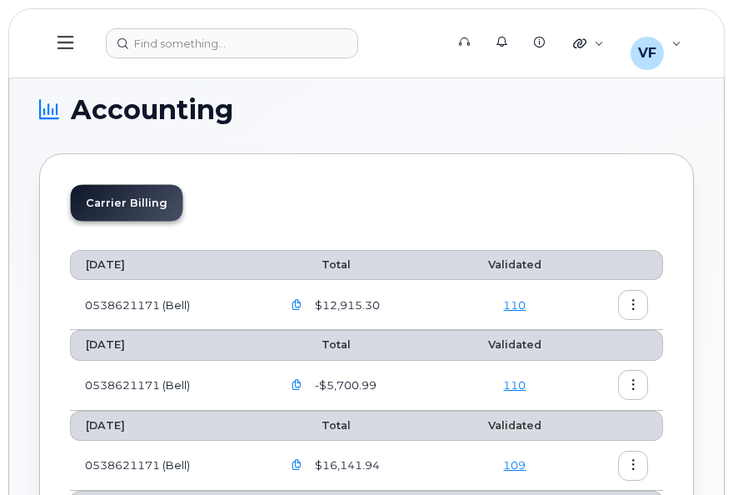
click at [43, 103] on icon at bounding box center [49, 110] width 20 height 20
click at [50, 112] on icon at bounding box center [49, 110] width 20 height 20
click at [579, 47] on icon at bounding box center [579, 43] width 13 height 13
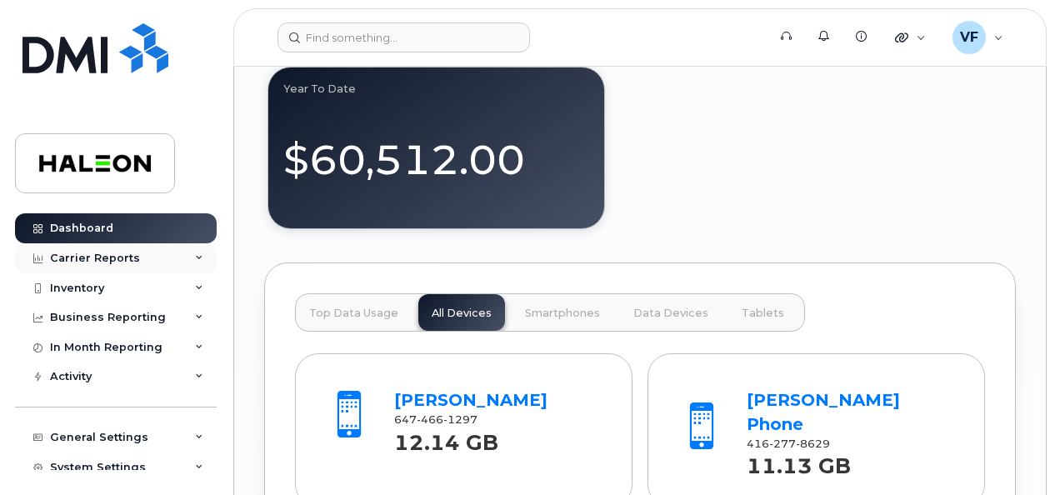
click at [116, 252] on div "Carrier Reports" at bounding box center [95, 258] width 90 height 13
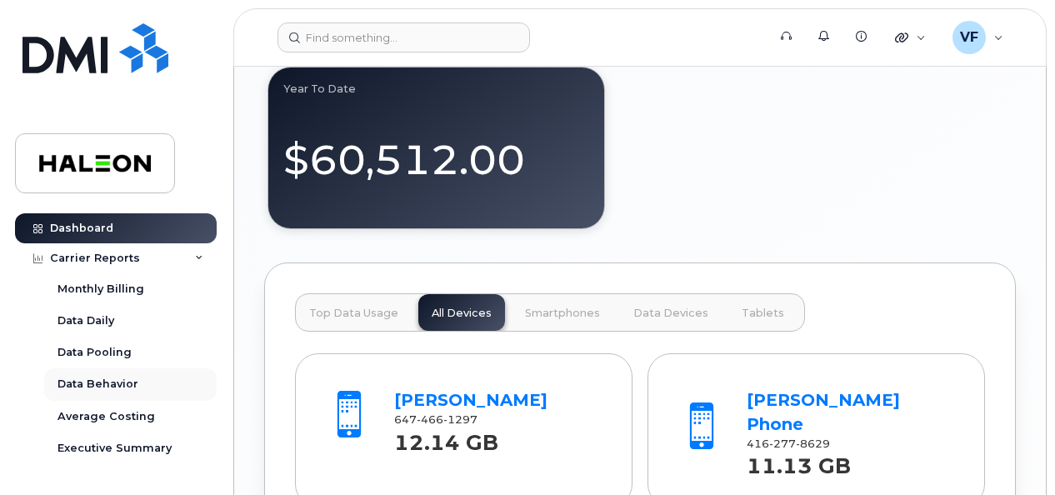
scroll to position [167, 0]
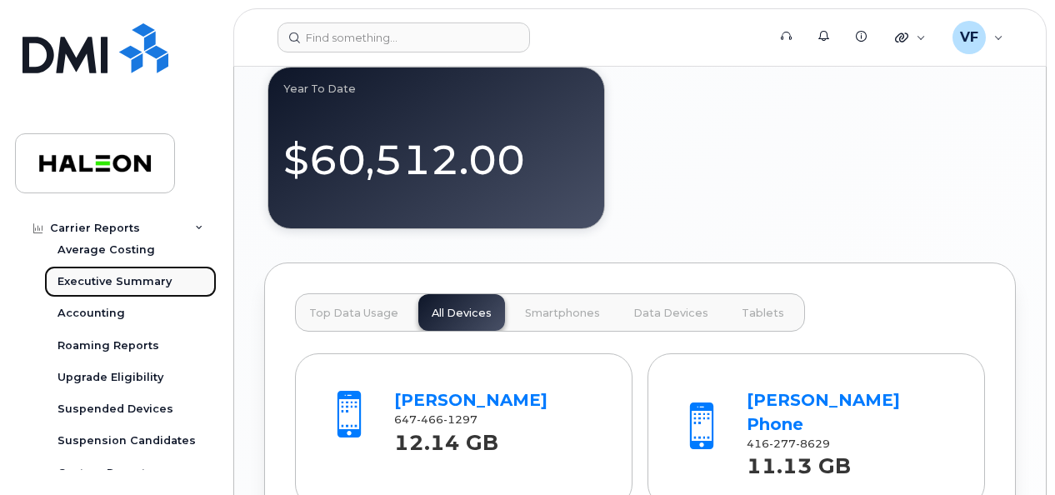
click at [133, 282] on div "Executive Summary" at bounding box center [114, 281] width 114 height 15
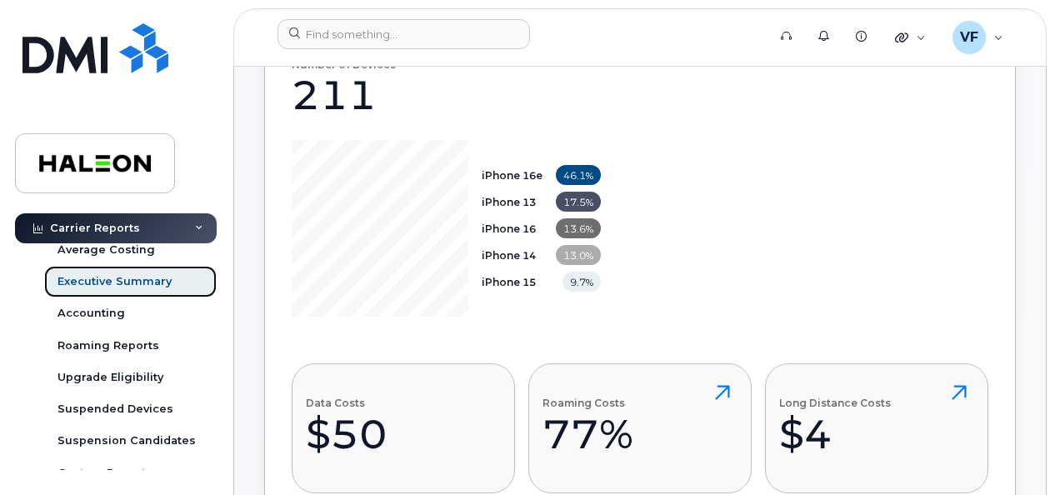
scroll to position [666, 0]
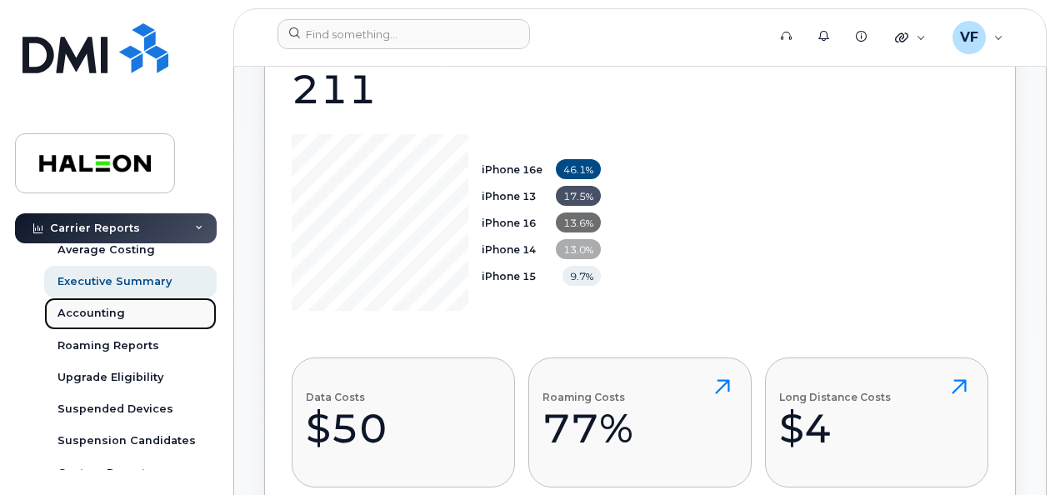
click at [100, 309] on div "Accounting" at bounding box center [90, 313] width 67 height 15
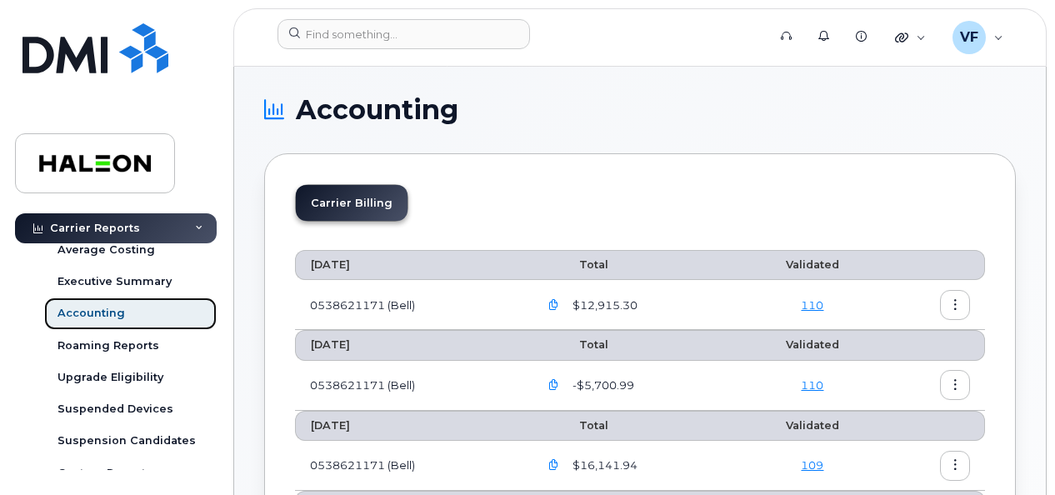
scroll to position [167, 0]
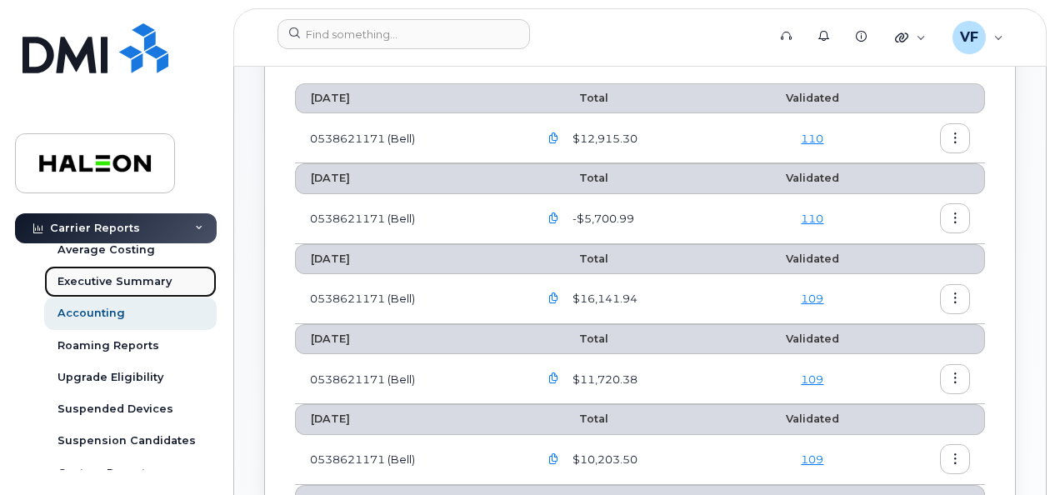
click at [113, 273] on link "Executive Summary" at bounding box center [130, 282] width 172 height 32
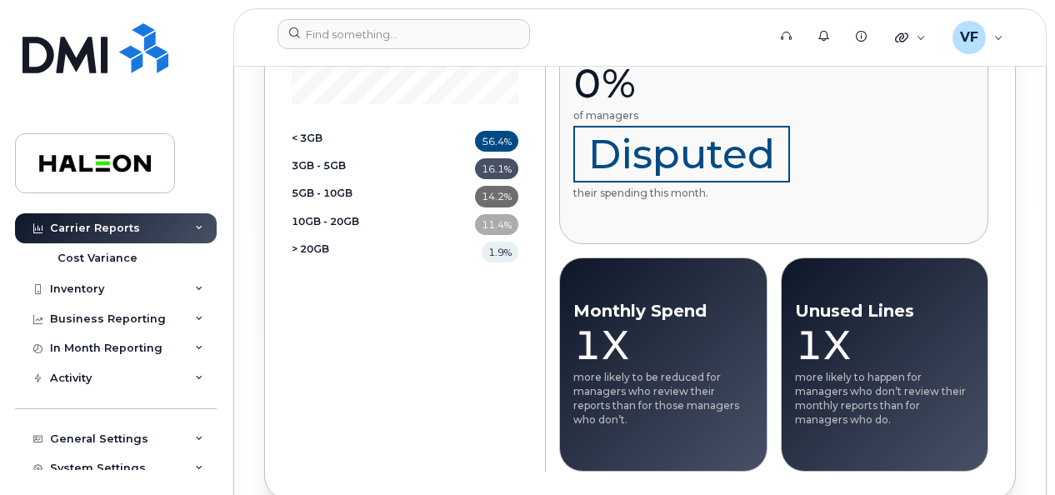
scroll to position [417, 0]
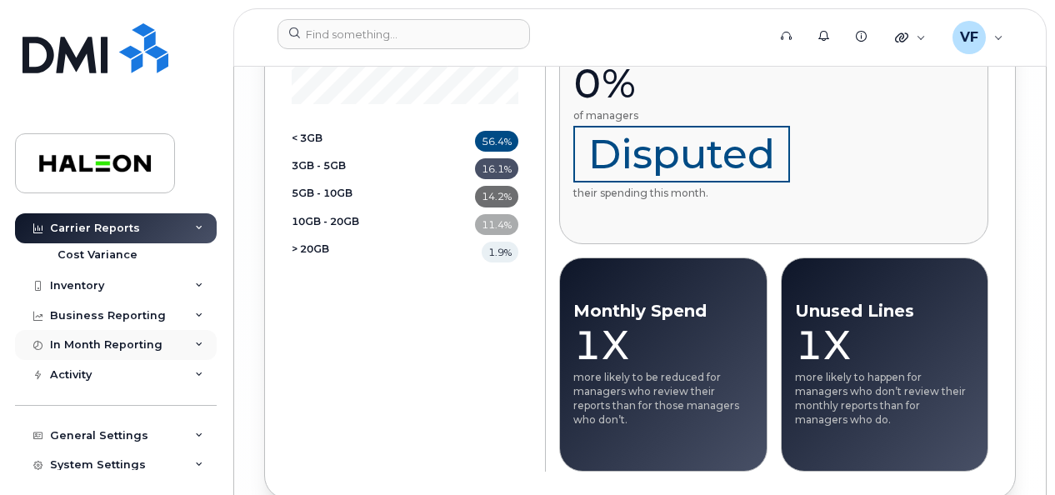
click at [139, 347] on div "In Month Reporting" at bounding box center [106, 344] width 112 height 13
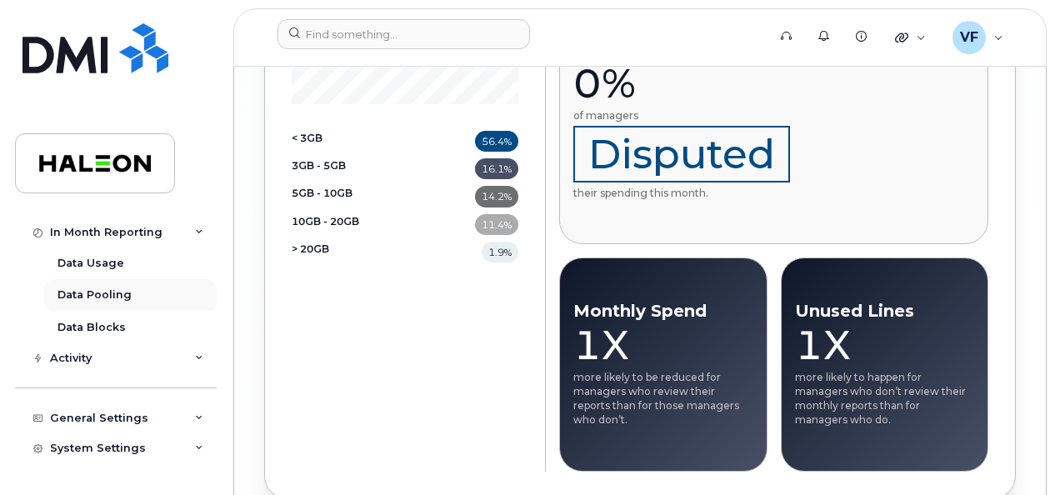
scroll to position [468, 0]
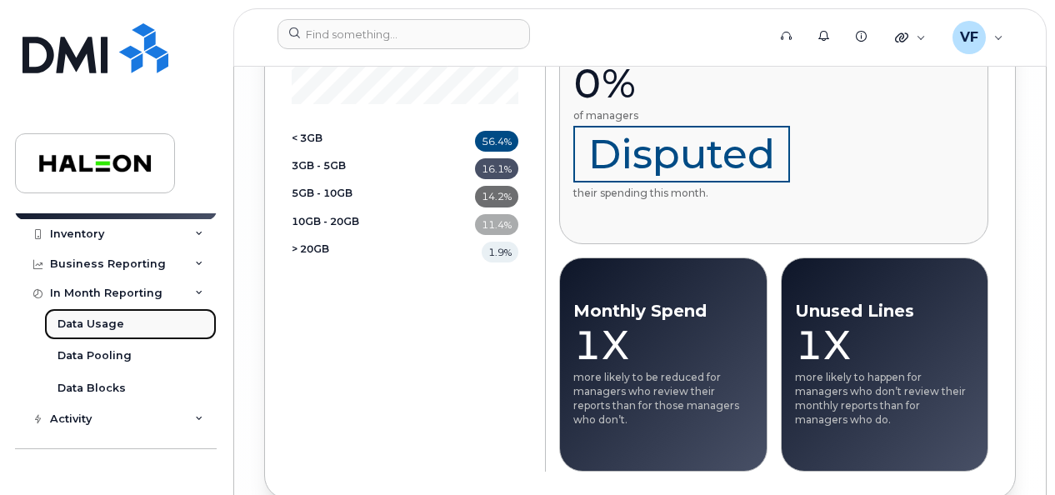
click at [117, 319] on div "Data Usage" at bounding box center [90, 324] width 67 height 15
click at [120, 320] on div "Data Usage" at bounding box center [90, 324] width 67 height 15
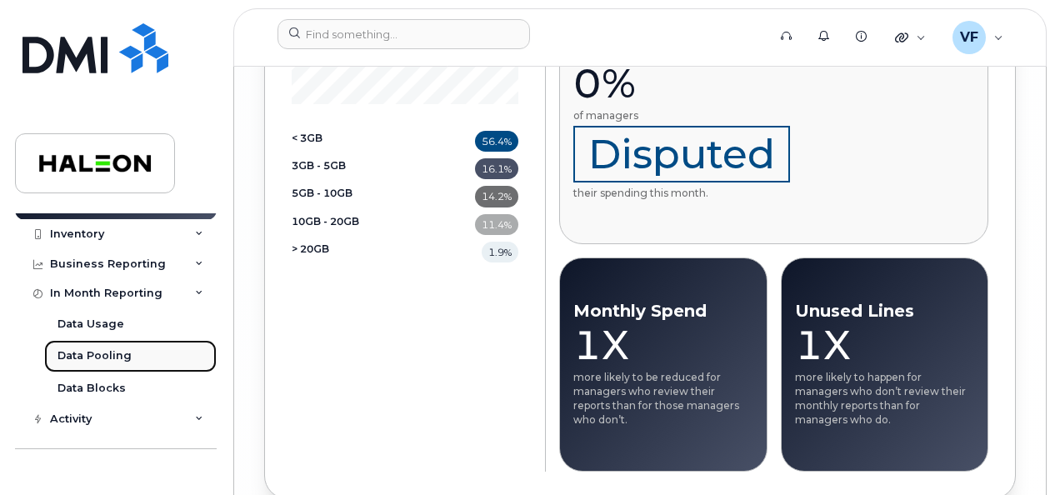
drag, startPoint x: 112, startPoint y: 358, endPoint x: 170, endPoint y: 352, distance: 58.7
click at [113, 357] on div "Data Pooling" at bounding box center [94, 355] width 74 height 15
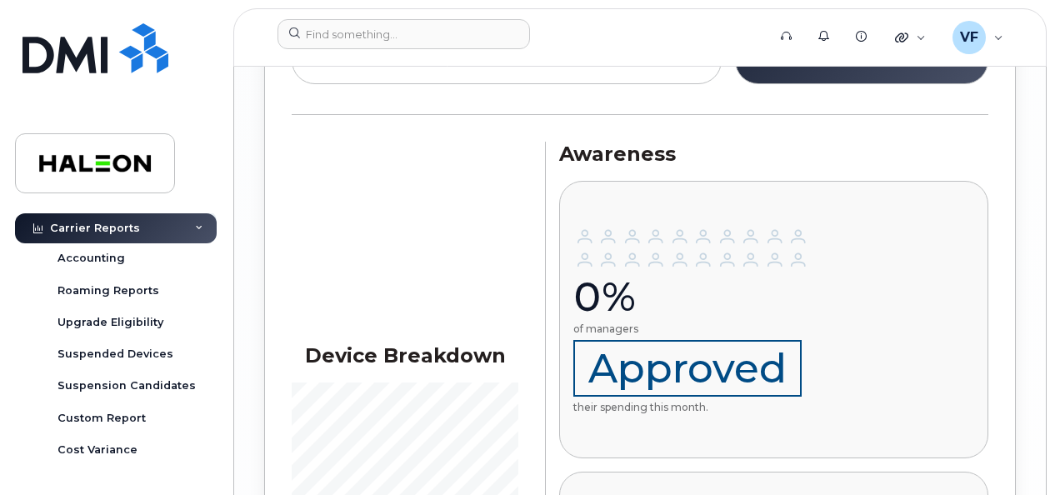
scroll to position [218, 0]
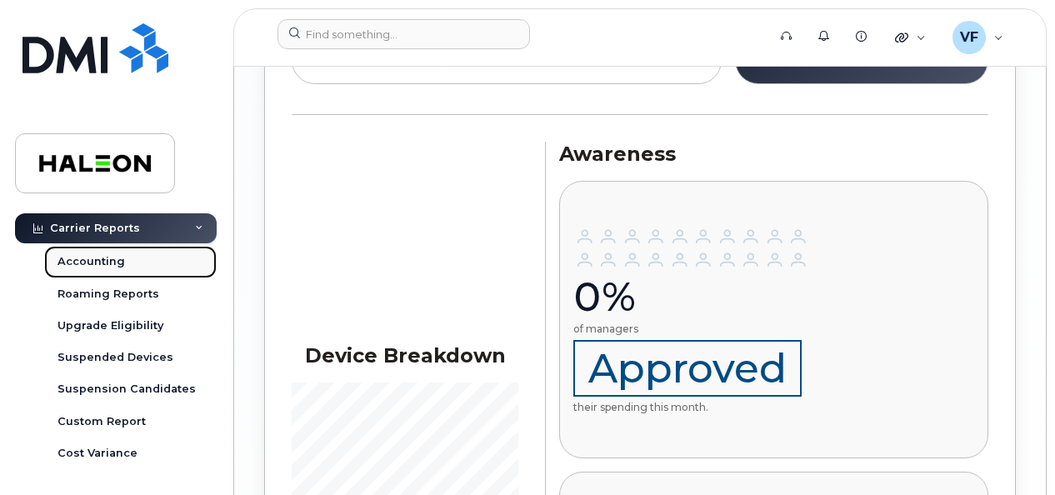
click at [105, 264] on div "Accounting" at bounding box center [90, 261] width 67 height 15
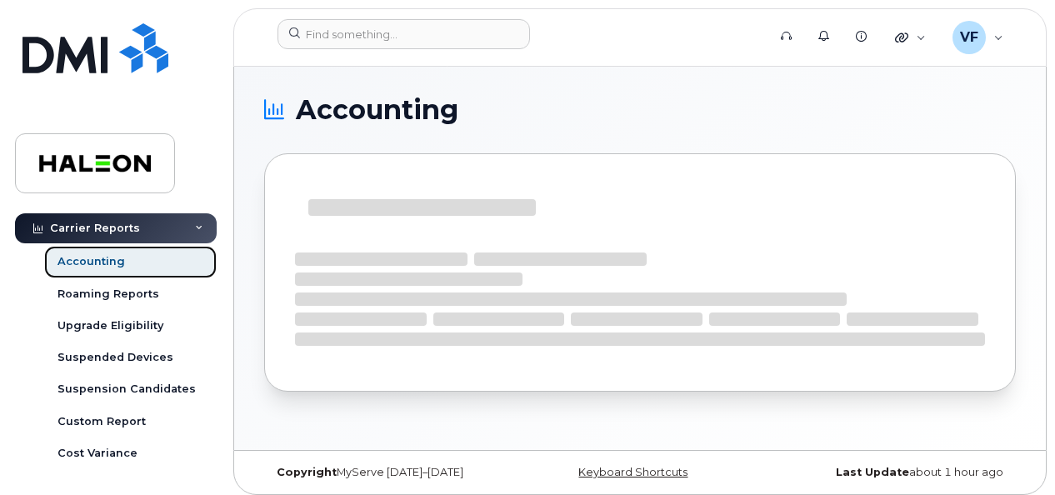
click at [110, 264] on div "Accounting" at bounding box center [90, 261] width 67 height 15
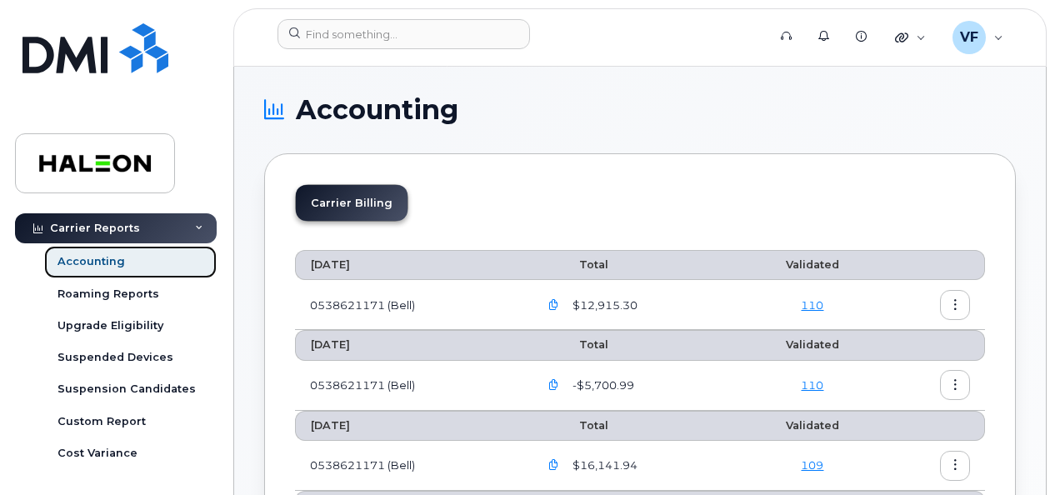
click at [112, 265] on div "Accounting" at bounding box center [90, 261] width 67 height 15
click at [347, 203] on li "Carrier Billing" at bounding box center [352, 203] width 112 height 36
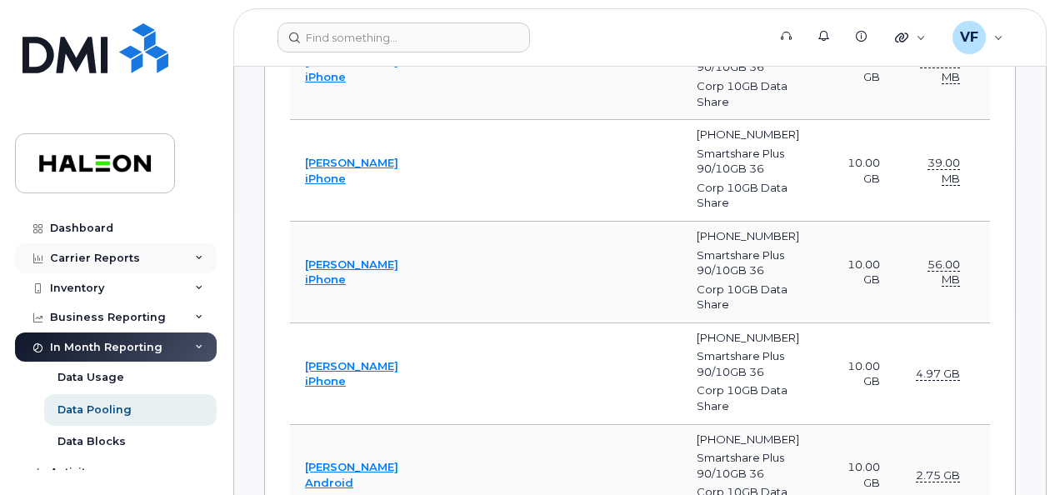
click at [112, 257] on div "Carrier Reports" at bounding box center [95, 258] width 90 height 13
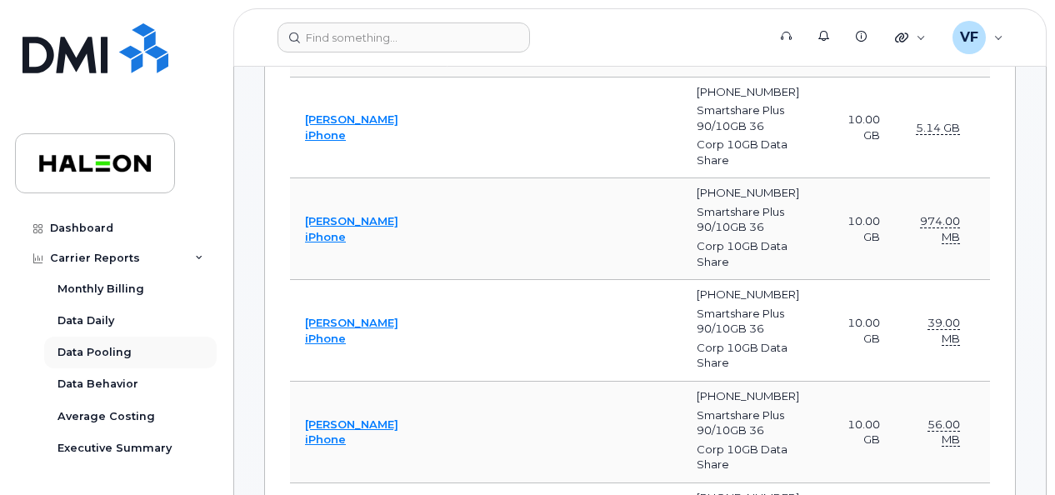
scroll to position [1333, 0]
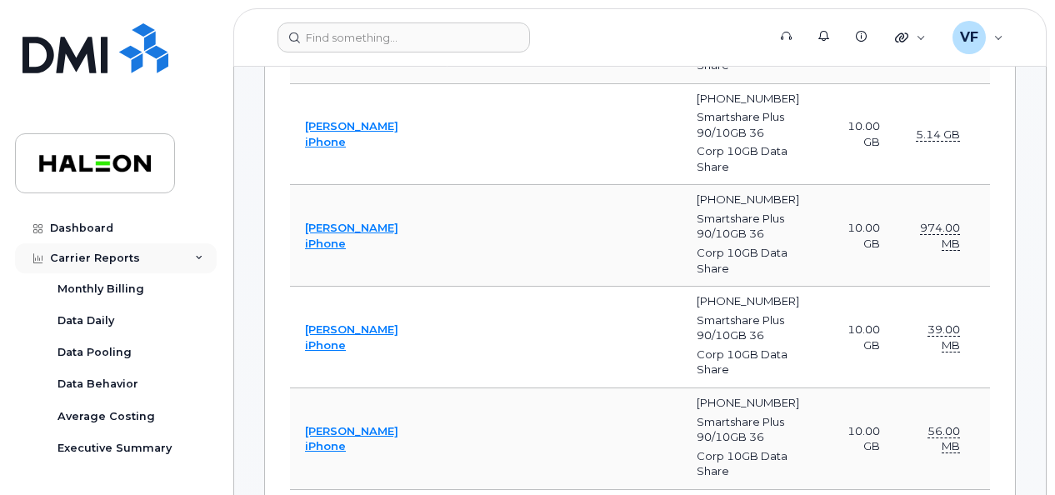
click at [115, 252] on div "Carrier Reports" at bounding box center [95, 258] width 90 height 13
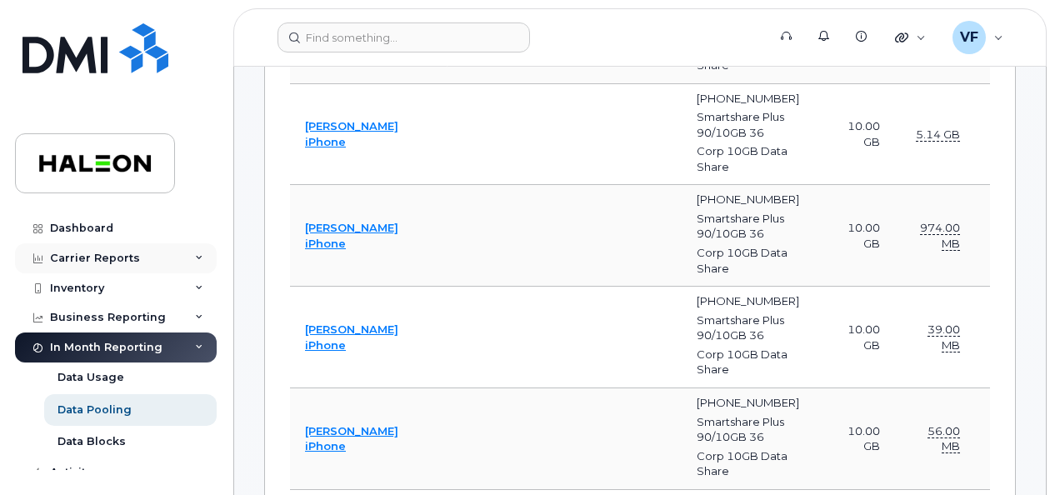
click at [114, 259] on div "Carrier Reports" at bounding box center [95, 258] width 90 height 13
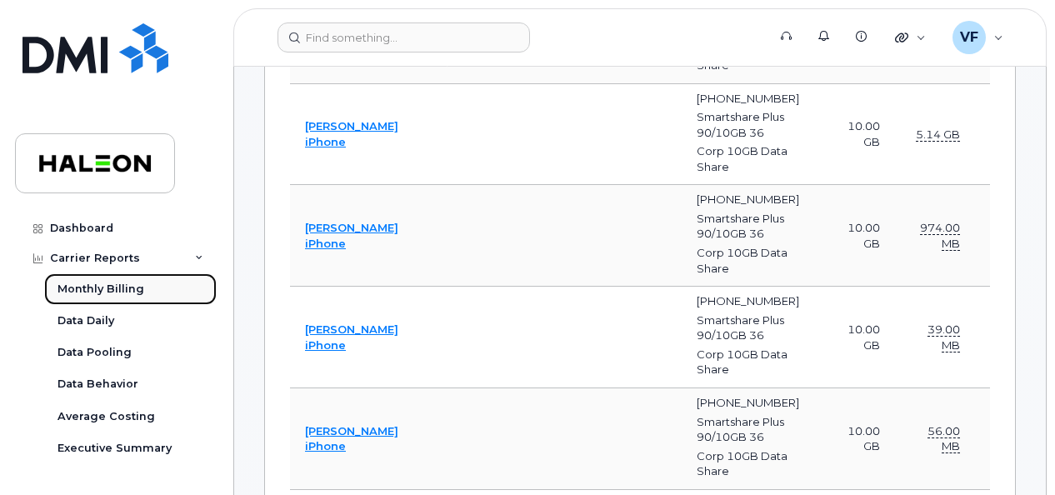
click at [117, 285] on div "Monthly Billing" at bounding box center [100, 289] width 87 height 15
click at [117, 286] on div "Monthly Billing" at bounding box center [100, 289] width 87 height 15
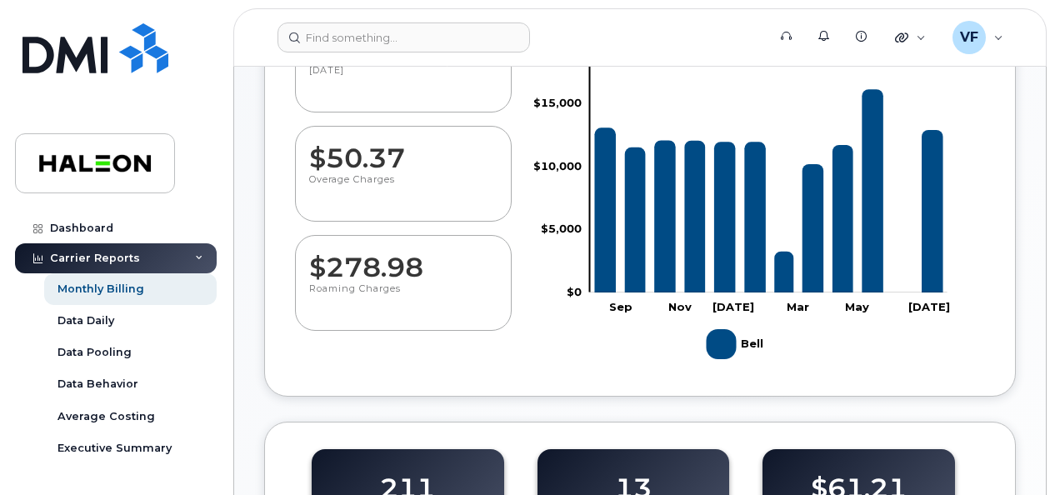
scroll to position [333, 0]
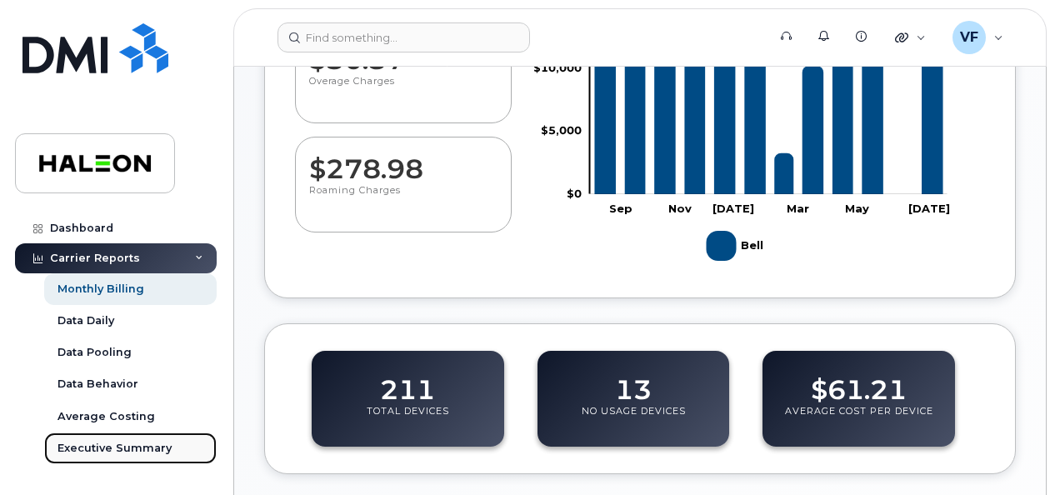
click at [122, 441] on div "Executive Summary" at bounding box center [114, 448] width 114 height 15
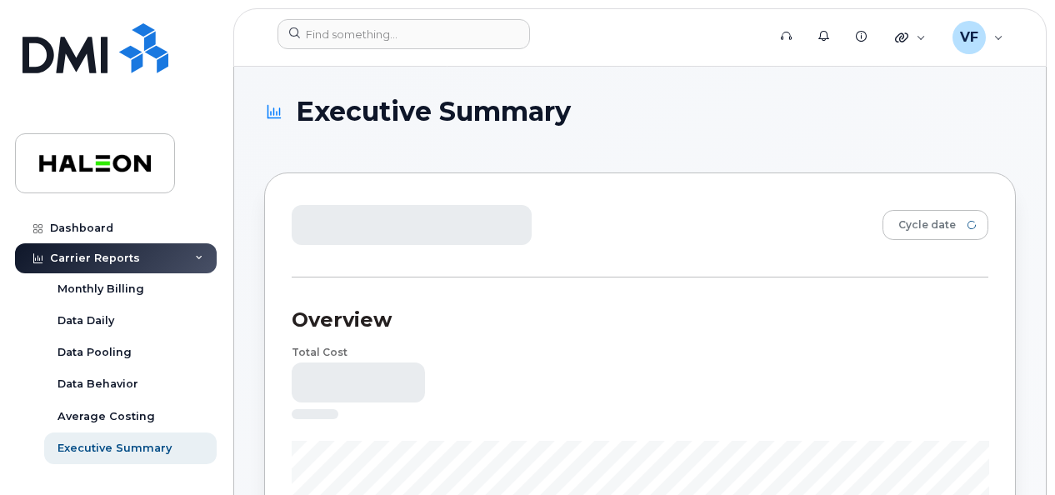
click at [277, 110] on icon at bounding box center [274, 111] width 20 height 27
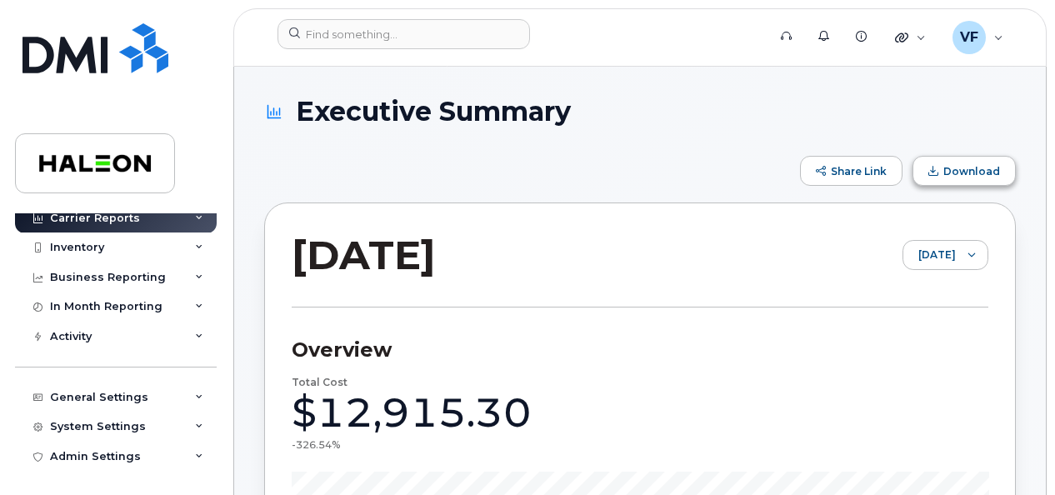
click at [949, 162] on button "Download" at bounding box center [963, 171] width 103 height 30
click at [948, 165] on span "Download" at bounding box center [971, 171] width 57 height 12
click at [937, 171] on span "Download" at bounding box center [933, 171] width 10 height 10
click at [848, 8] on header "Support Alerts Knowledge Base Quicklinks Suspend / Cancel Device Change SIM Car…" at bounding box center [639, 37] width 813 height 58
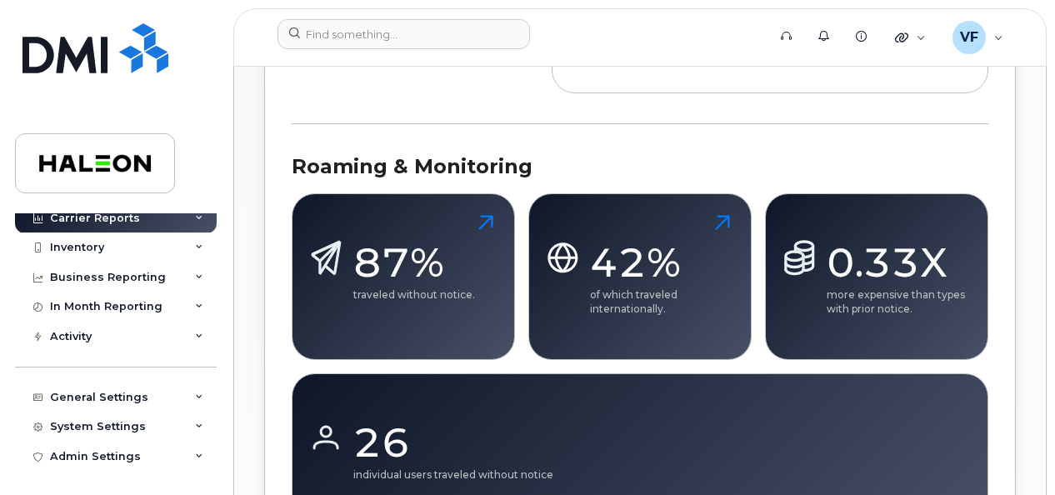
scroll to position [1583, 0]
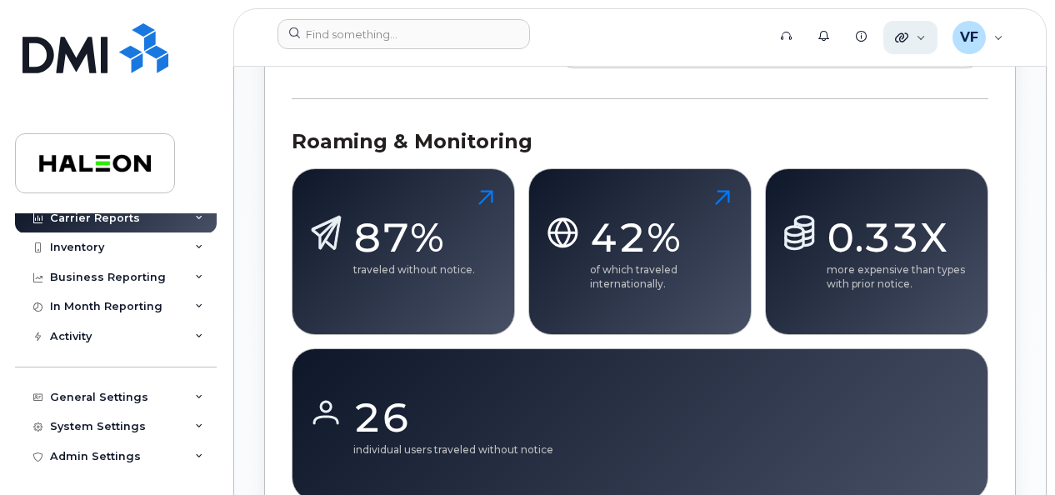
click at [921, 49] on div "Quicklinks" at bounding box center [910, 37] width 54 height 33
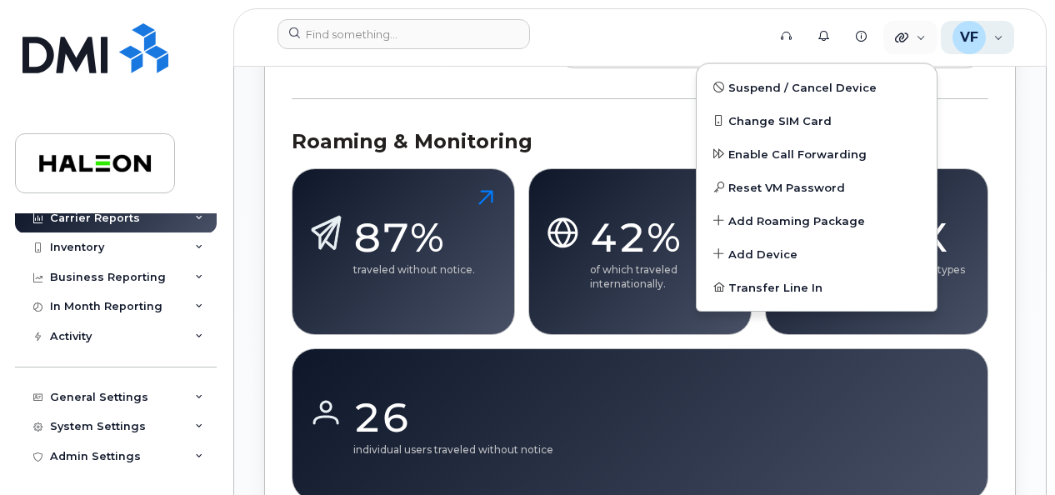
click at [991, 38] on div "VF Vanessa Furtado Wireless Admin" at bounding box center [978, 37] width 74 height 33
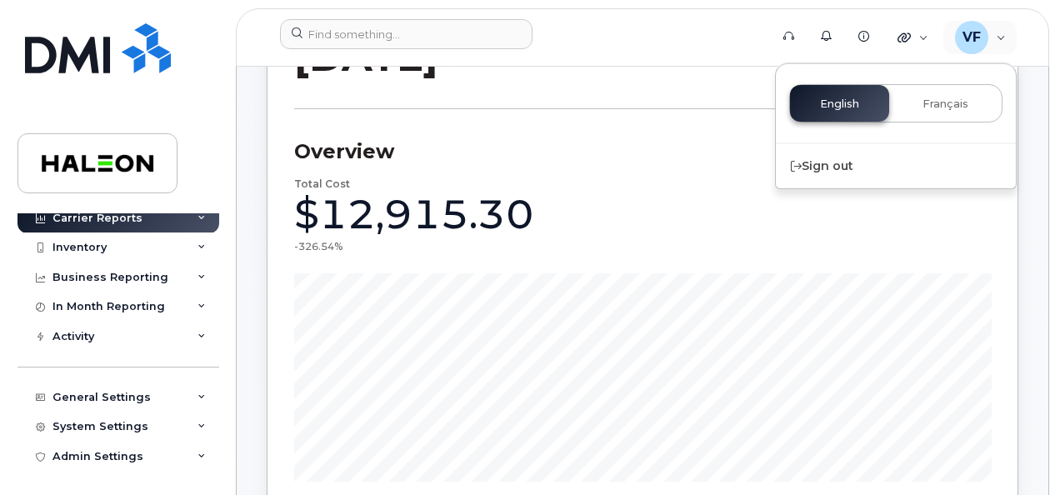
scroll to position [0, 0]
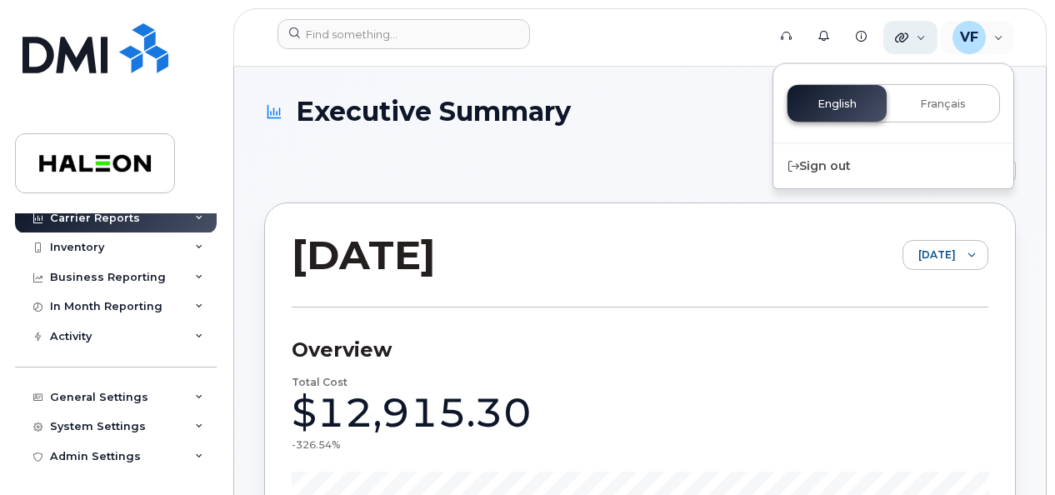
click at [921, 42] on div "Quicklinks" at bounding box center [910, 37] width 54 height 33
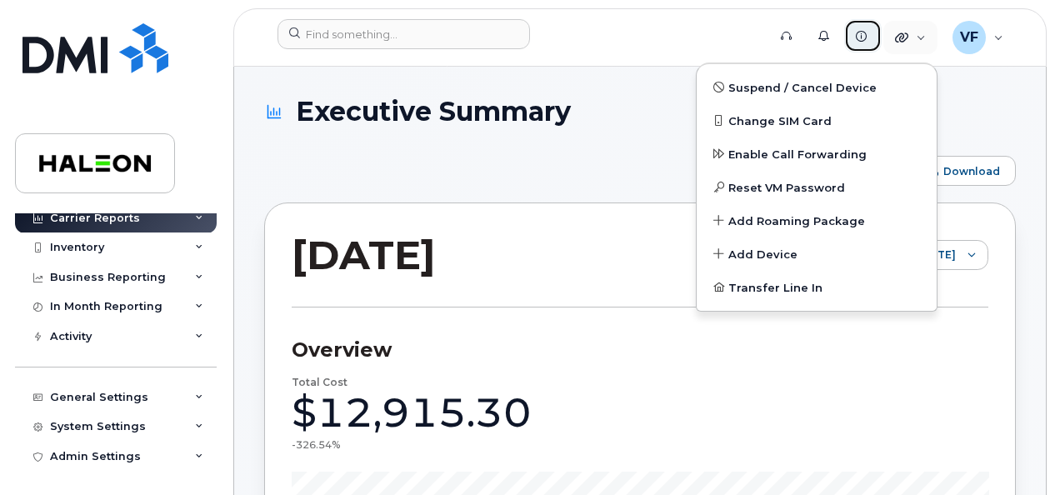
click at [868, 39] on link "Knowledge Base" at bounding box center [862, 35] width 37 height 33
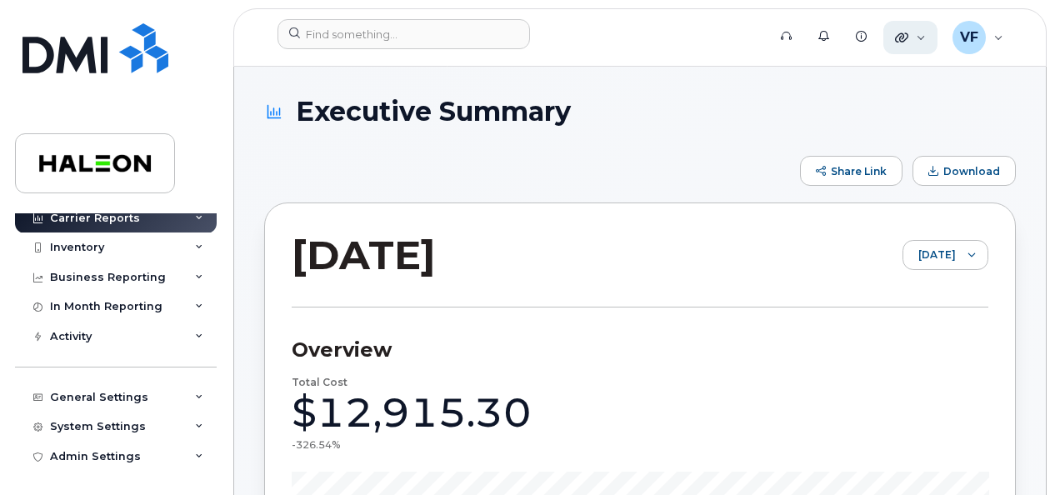
click at [898, 38] on icon at bounding box center [901, 37] width 13 height 13
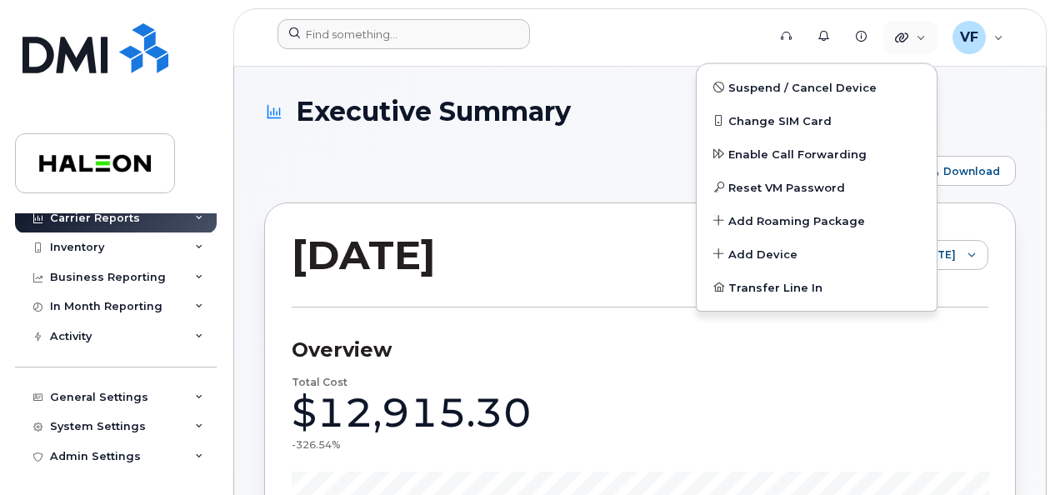
click at [659, 32] on form at bounding box center [516, 34] width 478 height 30
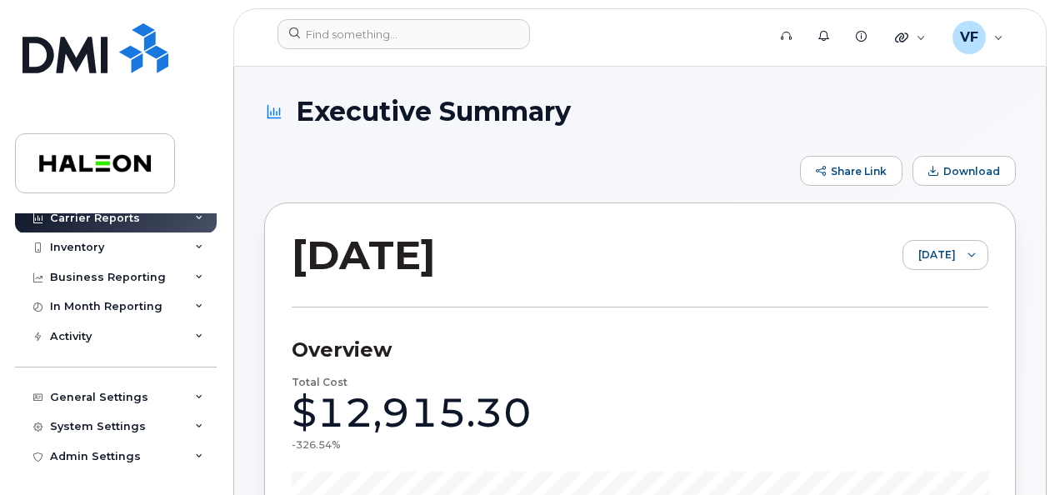
click at [267, 111] on icon at bounding box center [268, 111] width 2 height 14
click at [273, 114] on icon at bounding box center [274, 111] width 2 height 8
drag, startPoint x: 273, startPoint y: 114, endPoint x: 640, endPoint y: 121, distance: 366.6
click at [641, 121] on h1 "Executive Summary" at bounding box center [635, 111] width 743 height 29
click at [964, 161] on button "Download" at bounding box center [963, 171] width 103 height 30
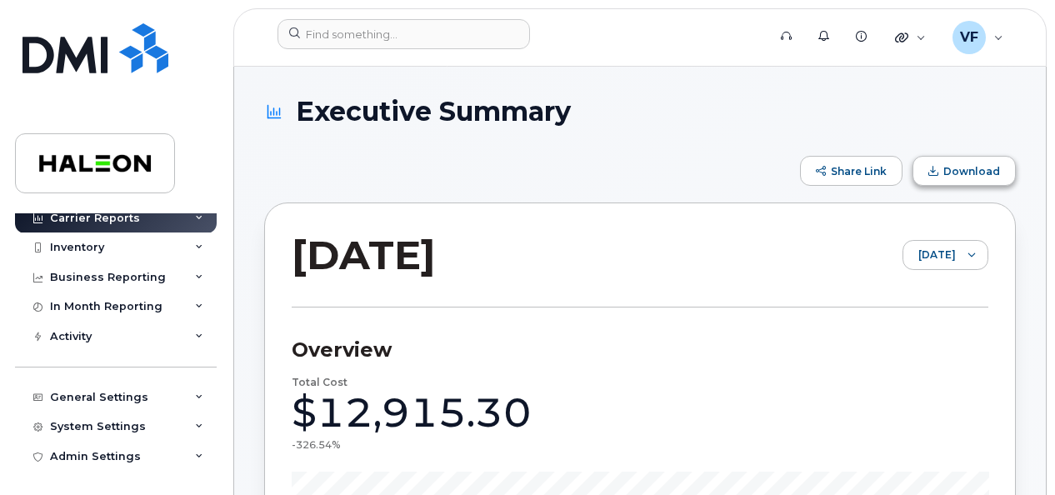
click at [960, 167] on span "Download" at bounding box center [971, 171] width 57 height 12
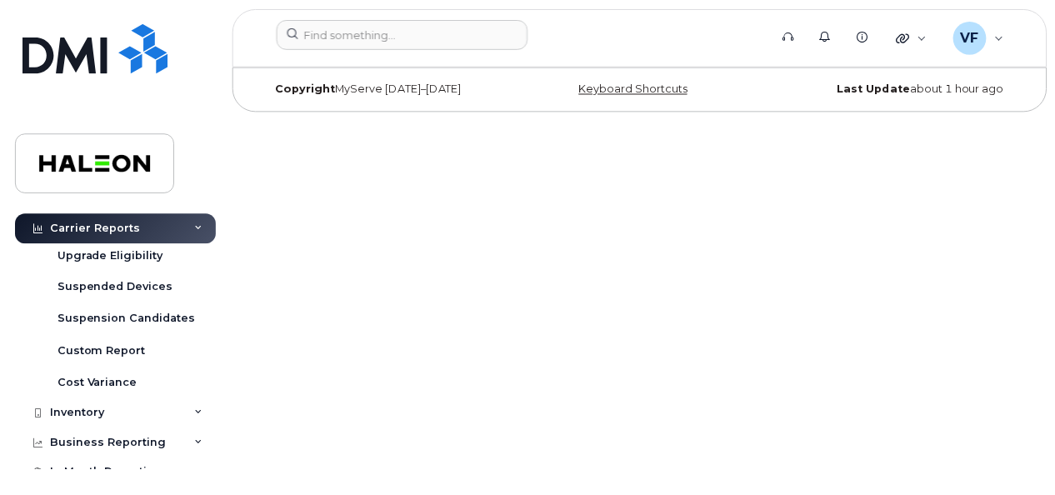
scroll to position [122, 0]
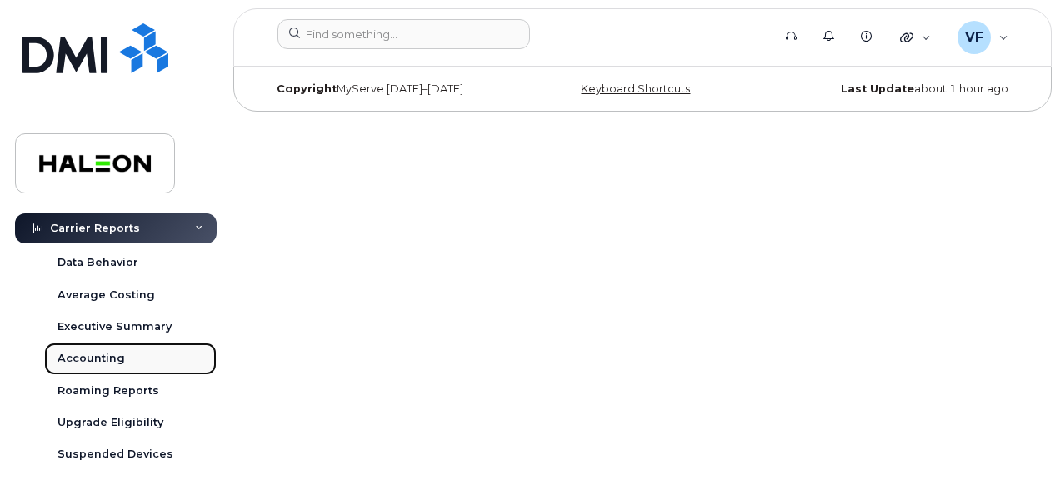
click at [113, 368] on link "Accounting" at bounding box center [130, 358] width 172 height 32
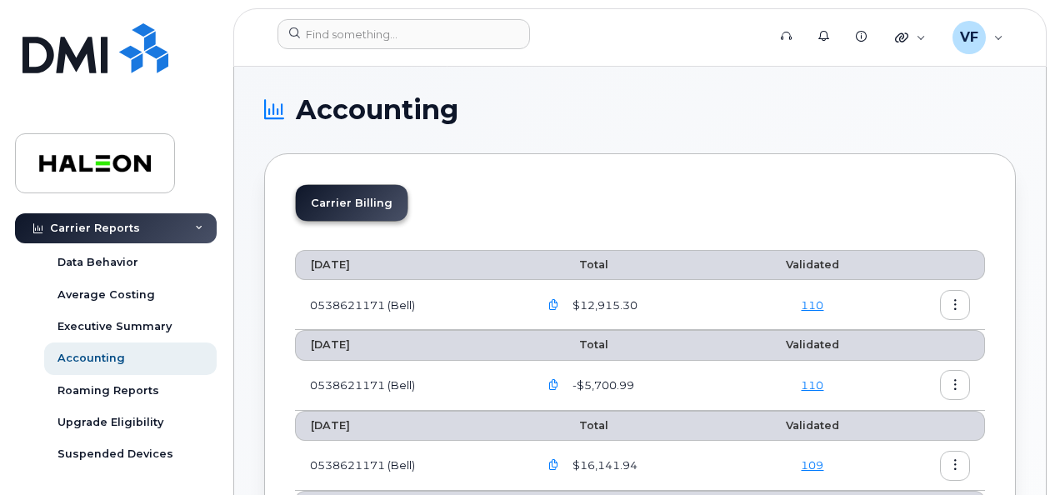
click at [268, 98] on h1 "Accounting" at bounding box center [635, 110] width 743 height 27
click at [267, 109] on icon at bounding box center [274, 110] width 20 height 20
drag, startPoint x: 267, startPoint y: 109, endPoint x: 681, endPoint y: 110, distance: 414.9
click at [690, 110] on h1 "Accounting" at bounding box center [635, 110] width 743 height 27
click at [273, 112] on icon at bounding box center [274, 110] width 20 height 20
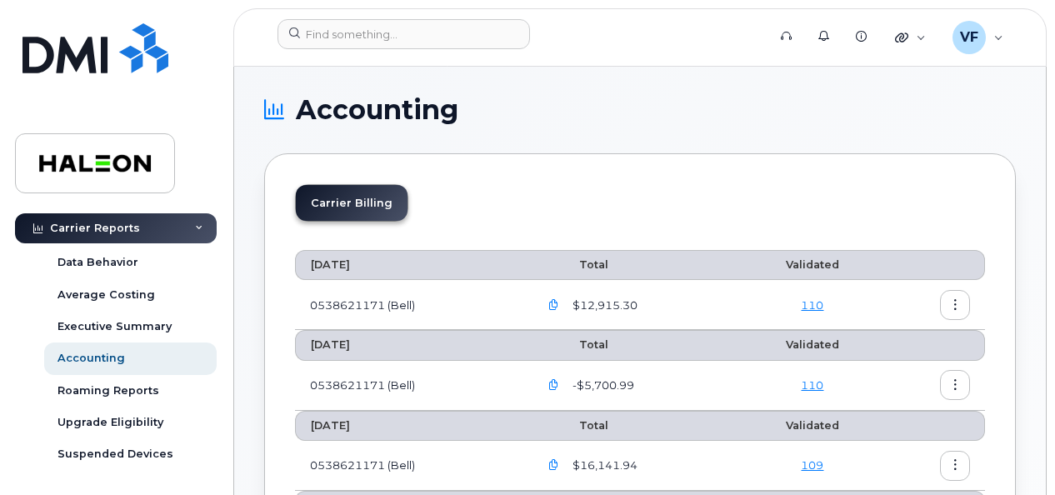
click at [272, 113] on icon at bounding box center [274, 110] width 20 height 20
click at [322, 207] on li "Carrier Billing" at bounding box center [352, 203] width 112 height 36
click at [558, 302] on icon "button" at bounding box center [553, 305] width 11 height 11
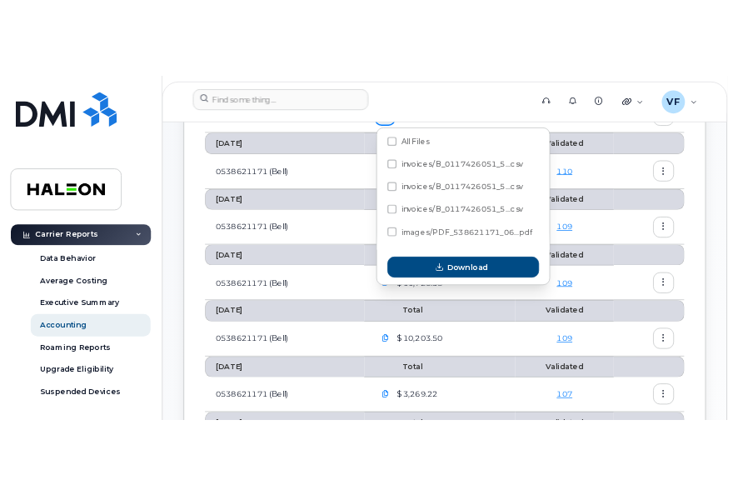
scroll to position [250, 0]
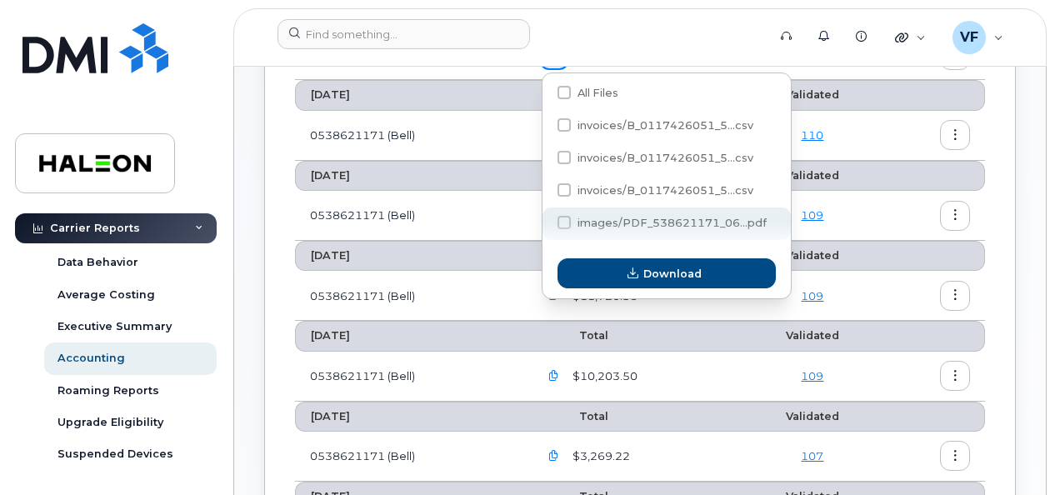
click at [568, 227] on span at bounding box center [563, 222] width 13 height 13
click at [546, 227] on input "images/PDF_538621171_06...pdf" at bounding box center [541, 223] width 8 height 8
checkbox input "true"
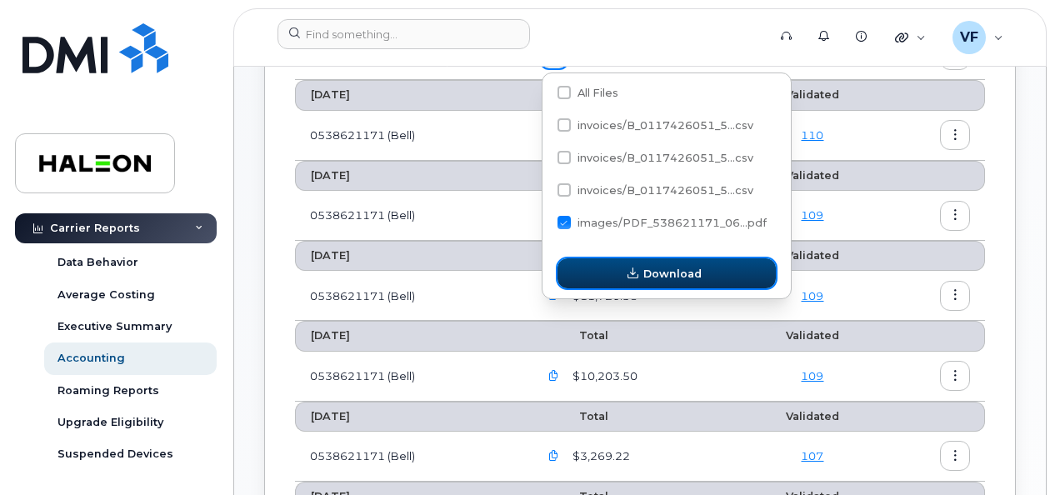
click at [620, 281] on button "Download" at bounding box center [666, 273] width 218 height 30
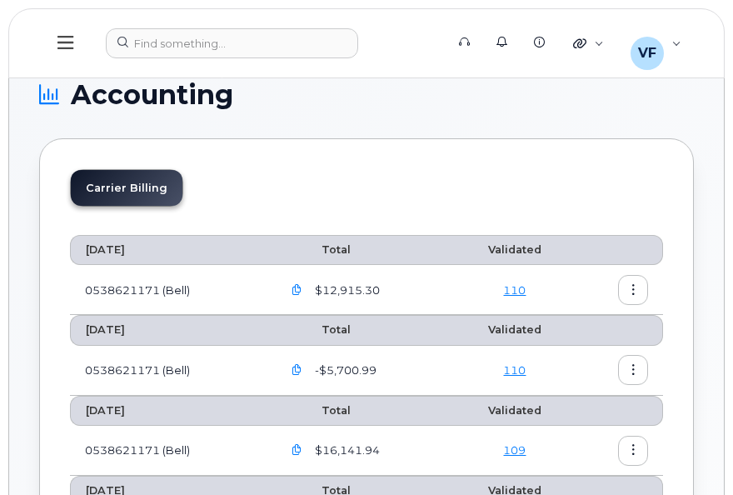
scroll to position [0, 0]
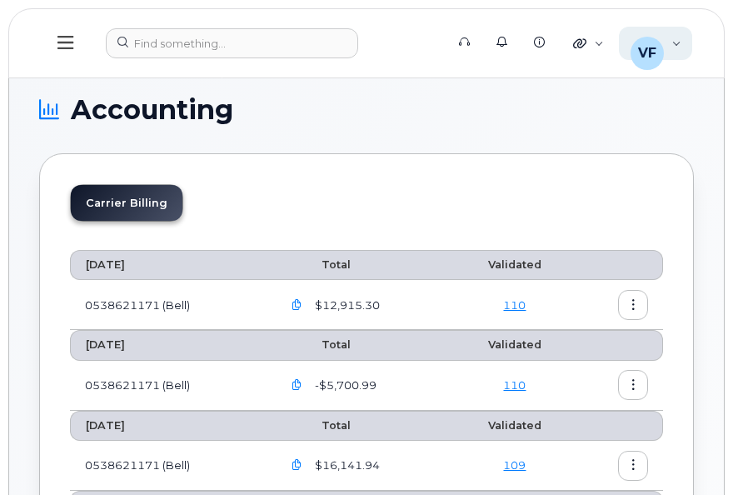
click at [676, 54] on div "VF Vanessa Furtado Wireless Admin" at bounding box center [656, 43] width 74 height 33
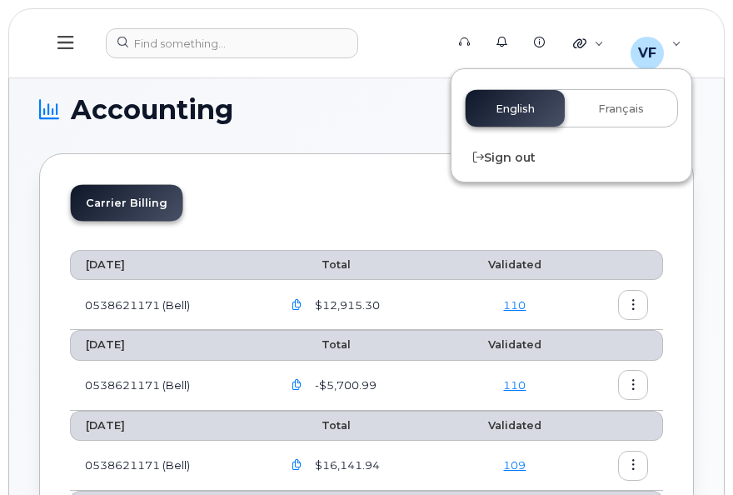
click at [394, 72] on header "Support Alerts Knowledge Base Quicklinks Suspend / Cancel Device Change SIM Car…" at bounding box center [366, 43] width 716 height 70
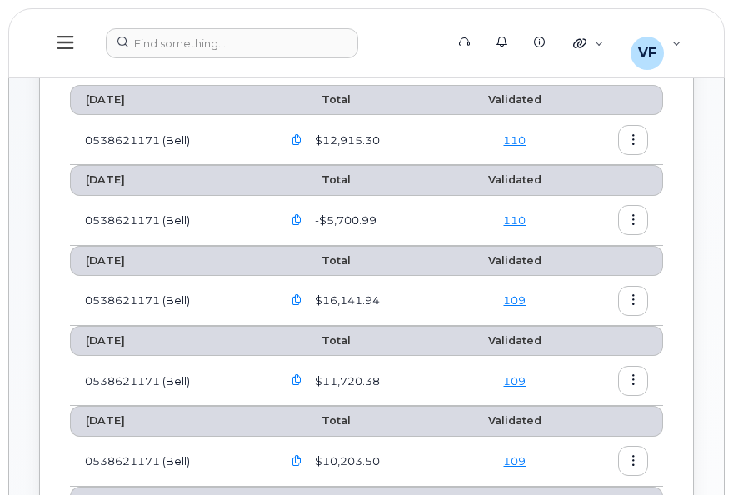
scroll to position [167, 0]
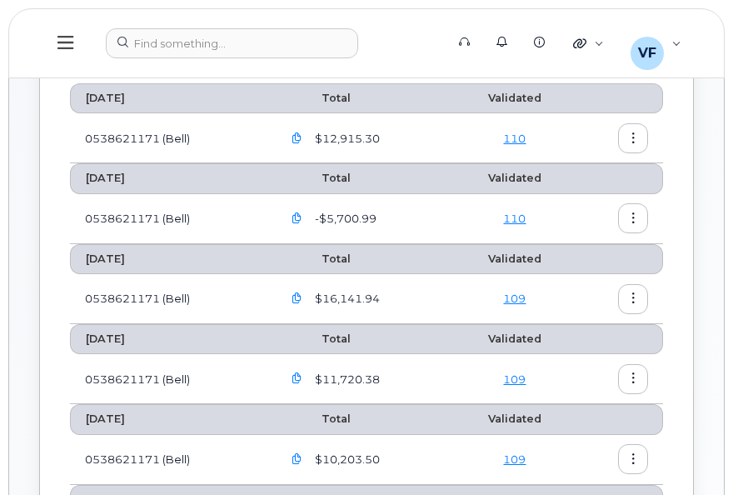
click at [69, 42] on icon at bounding box center [65, 42] width 16 height 13
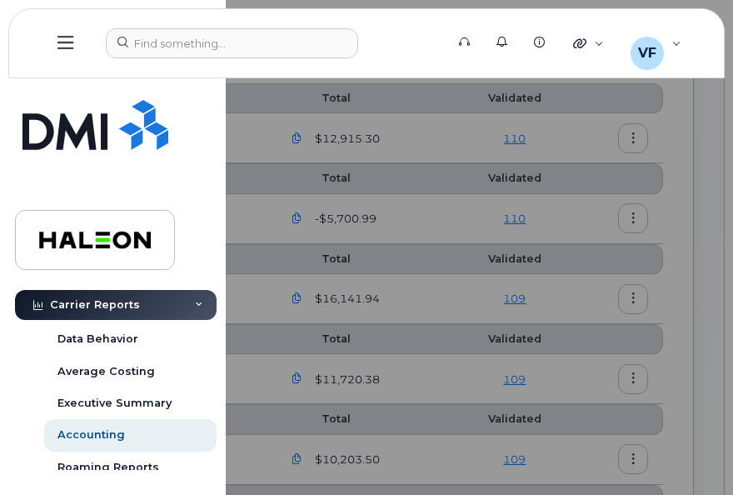
click at [68, 42] on icon at bounding box center [65, 42] width 16 height 13
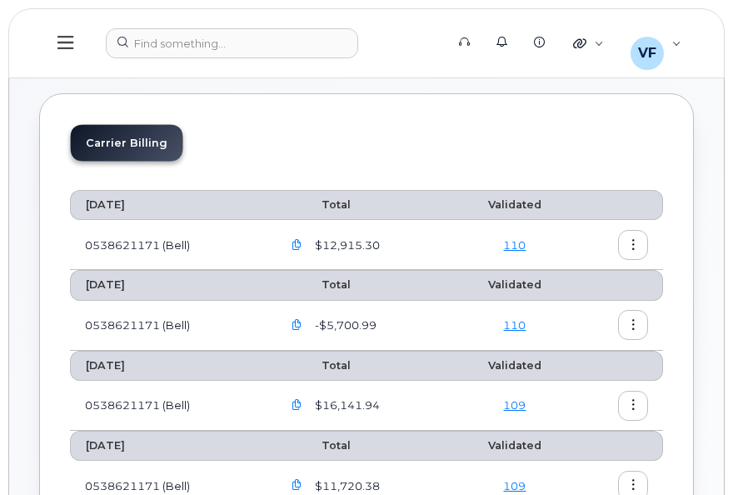
scroll to position [0, 0]
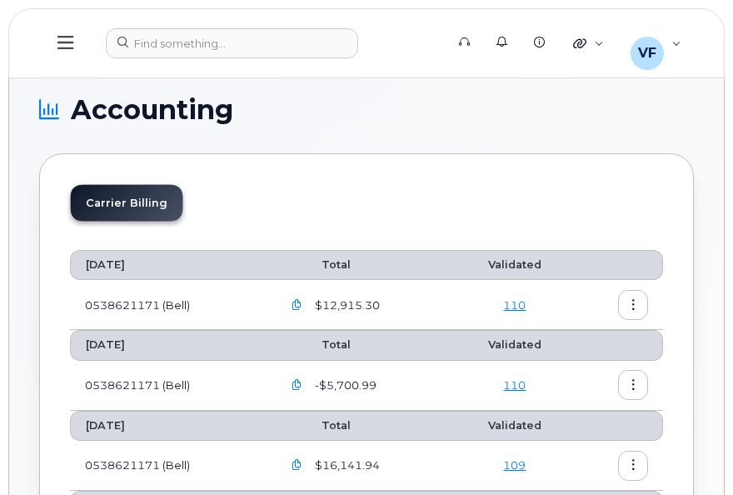
click at [45, 117] on icon at bounding box center [49, 110] width 20 height 20
click at [50, 103] on icon at bounding box center [49, 110] width 20 height 20
click at [52, 115] on icon at bounding box center [49, 110] width 20 height 20
click at [61, 105] on h1 "Accounting" at bounding box center [362, 110] width 646 height 27
click at [56, 113] on icon at bounding box center [49, 110] width 20 height 20
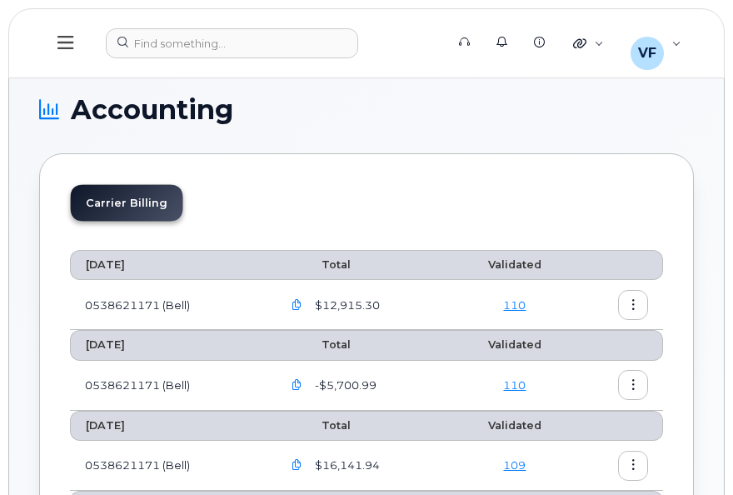
drag, startPoint x: 56, startPoint y: 113, endPoint x: 402, endPoint y: 113, distance: 346.6
click at [405, 113] on h1 "Accounting" at bounding box center [362, 110] width 646 height 27
click at [52, 112] on icon at bounding box center [49, 110] width 20 height 20
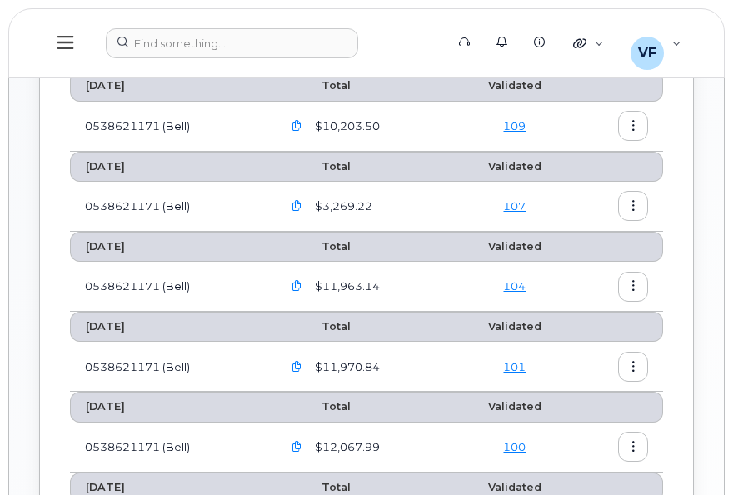
scroll to position [250, 0]
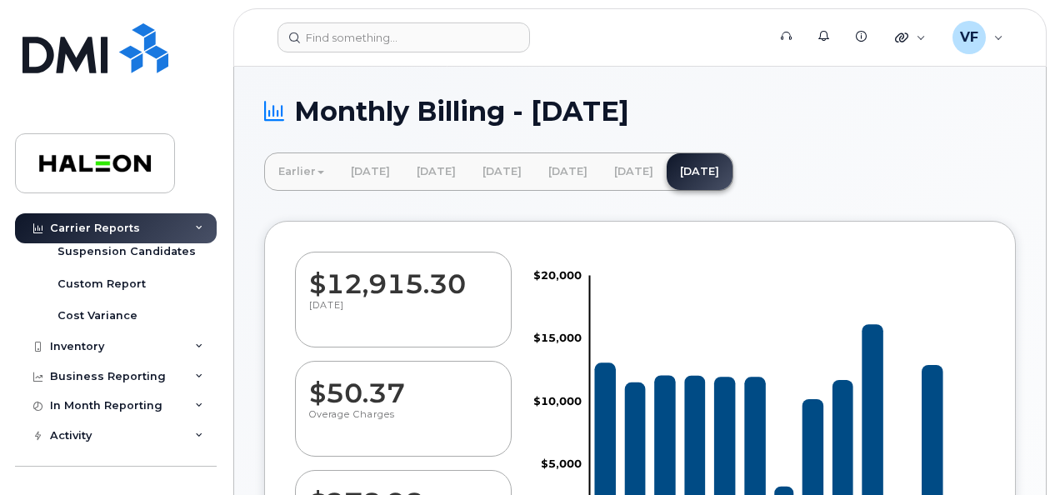
scroll to position [205, 0]
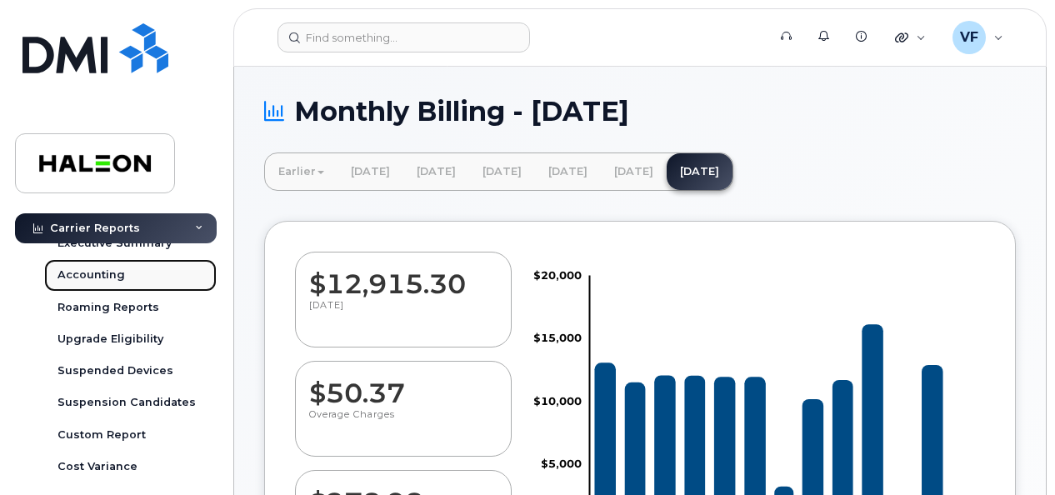
click at [87, 267] on div "Accounting" at bounding box center [90, 274] width 67 height 15
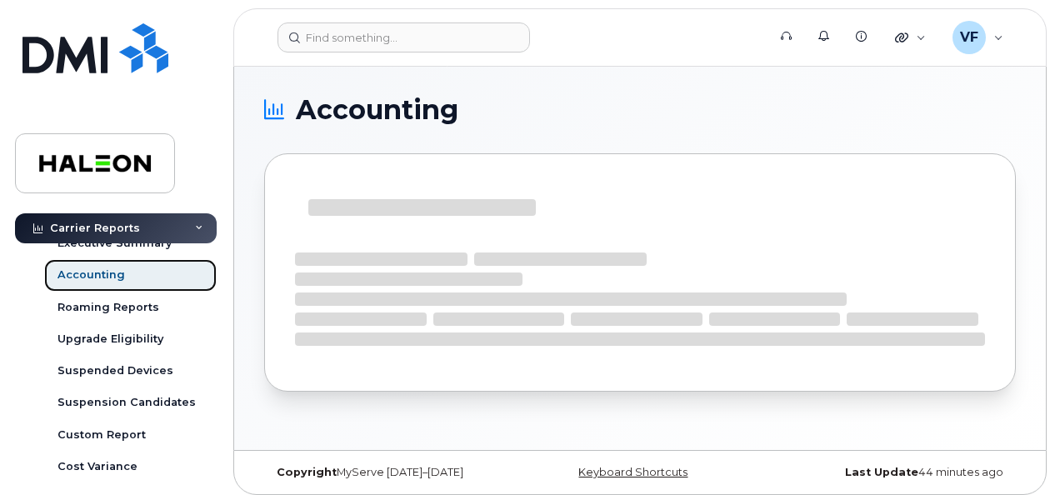
click at [87, 272] on div "Accounting" at bounding box center [90, 274] width 67 height 15
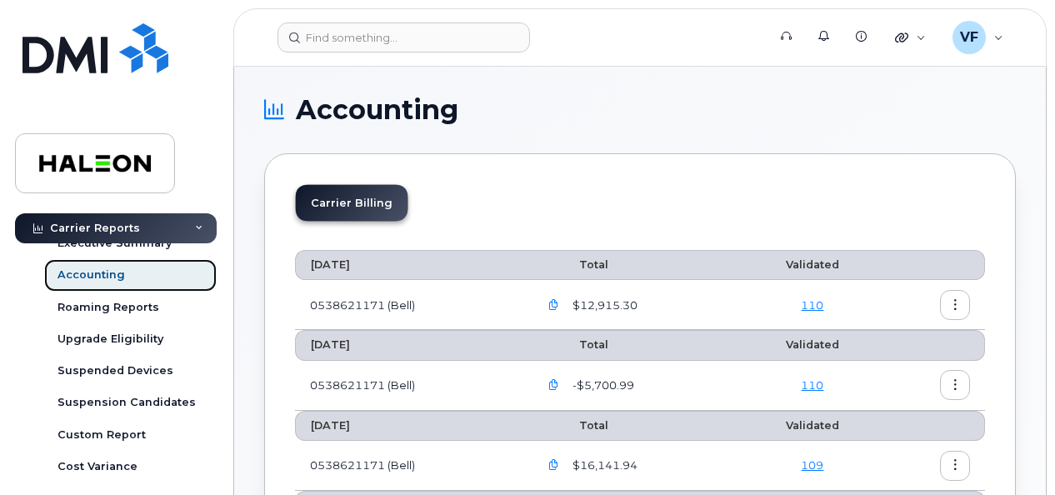
click at [87, 272] on div "Accounting" at bounding box center [90, 274] width 67 height 15
click at [330, 258] on th "[DATE]" at bounding box center [409, 265] width 229 height 30
click at [332, 257] on th "[DATE]" at bounding box center [409, 265] width 229 height 30
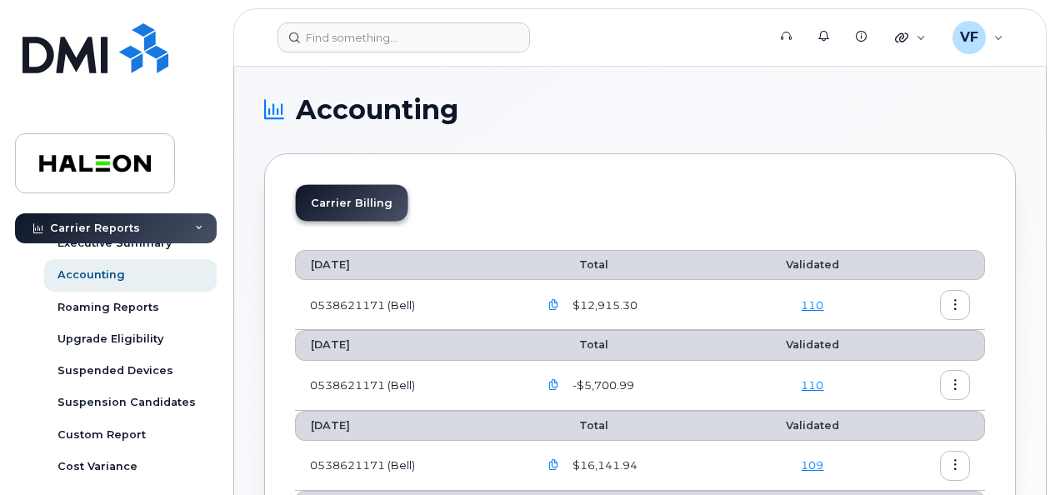
click at [825, 262] on th "Validated" at bounding box center [812, 265] width 142 height 30
click at [342, 303] on td "0538621171 (Bell)" at bounding box center [409, 305] width 229 height 50
drag, startPoint x: 342, startPoint y: 303, endPoint x: 340, endPoint y: 262, distance: 41.7
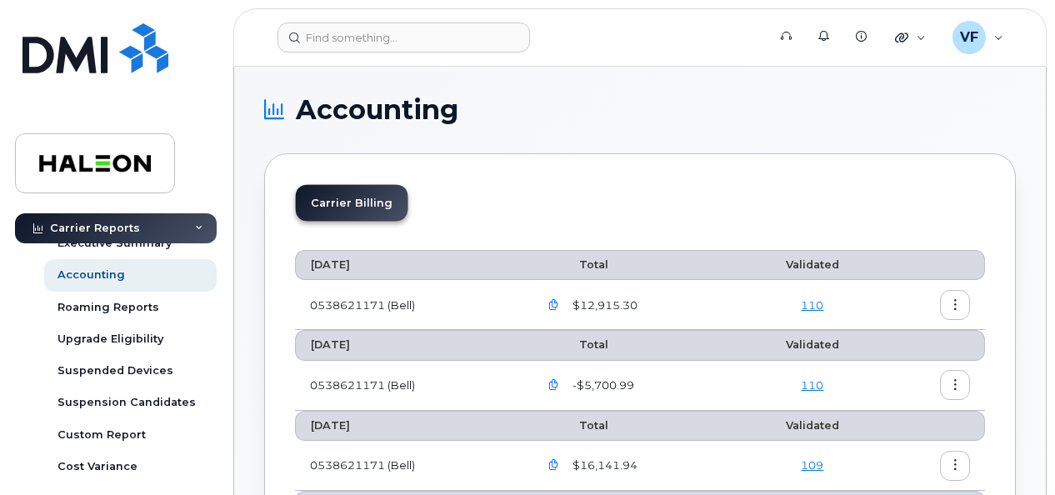
click at [340, 262] on th "[DATE]" at bounding box center [409, 265] width 229 height 30
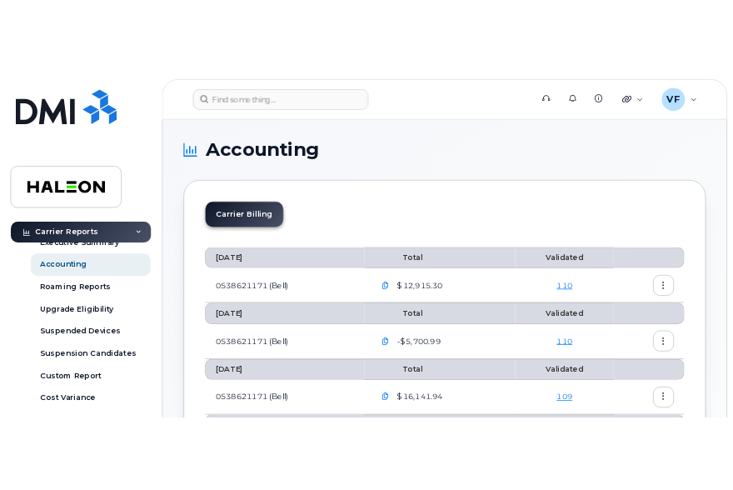
scroll to position [83, 0]
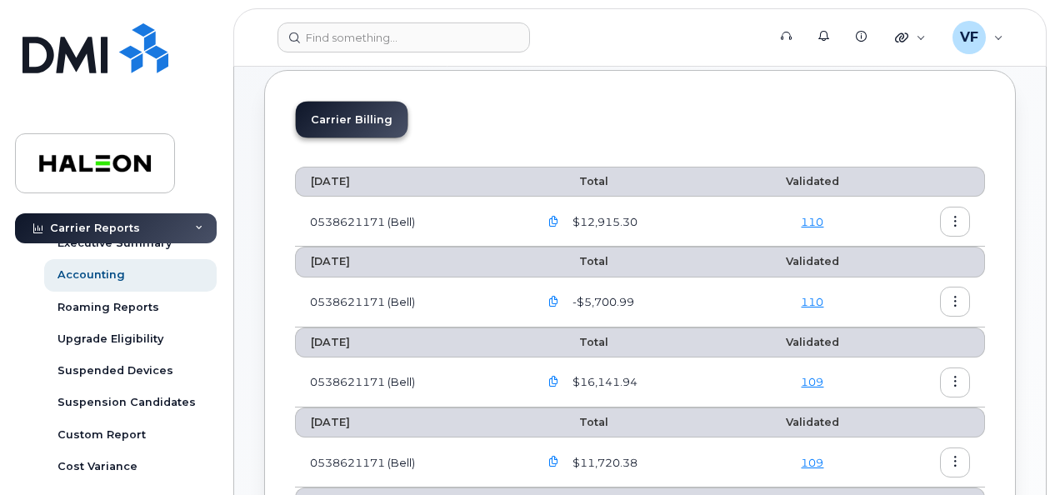
click at [958, 227] on button "button" at bounding box center [955, 222] width 30 height 30
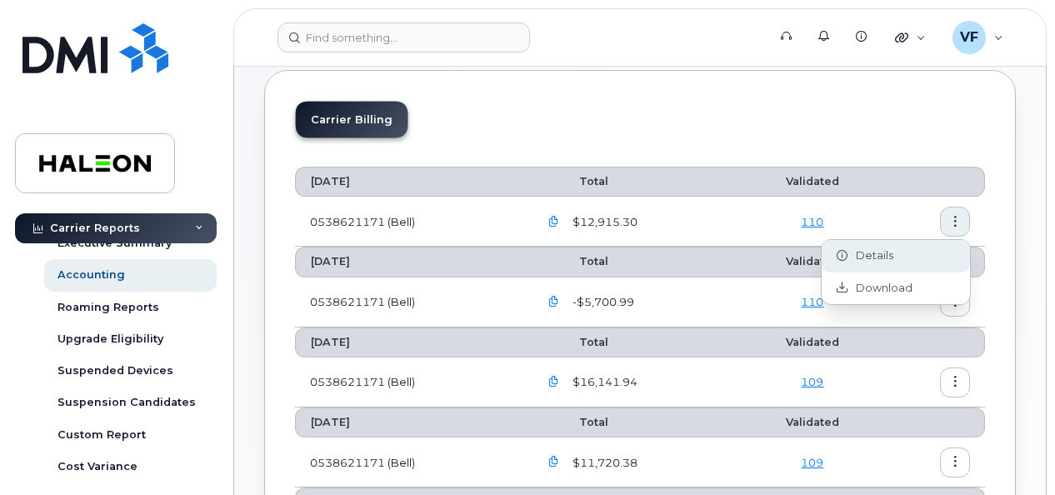
click at [866, 255] on span "Details" at bounding box center [870, 255] width 46 height 15
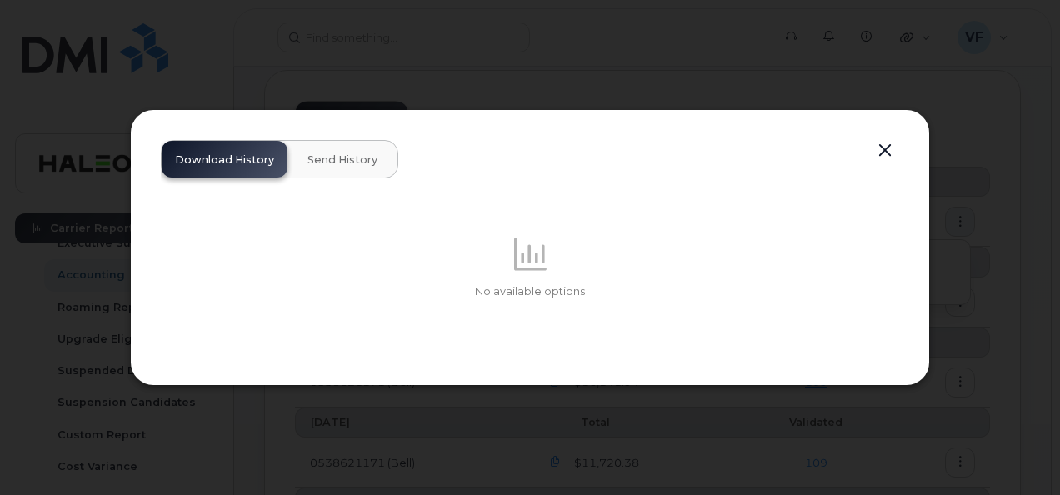
click at [898, 143] on div "Download History Send History No available options" at bounding box center [530, 247] width 738 height 214
click at [888, 149] on button "button" at bounding box center [884, 150] width 25 height 23
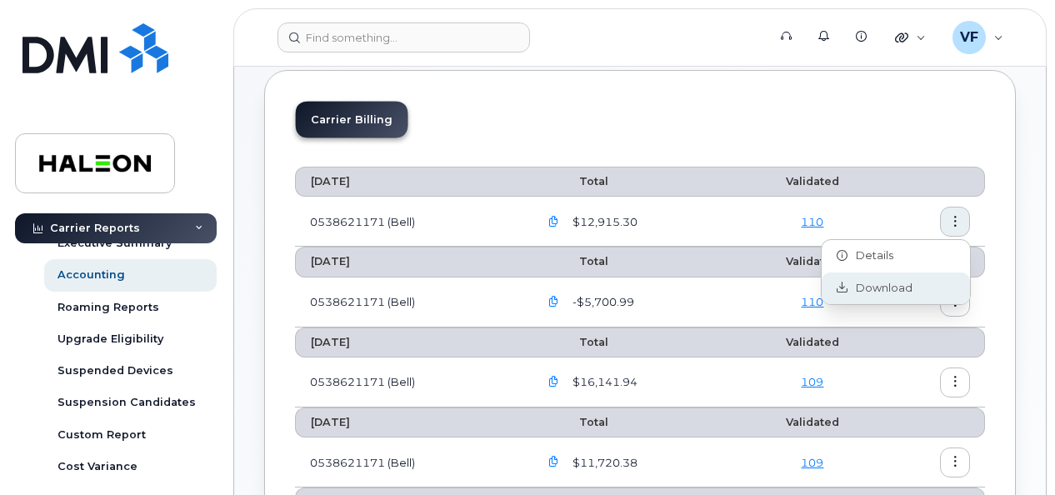
click at [908, 285] on span "Download" at bounding box center [879, 288] width 65 height 15
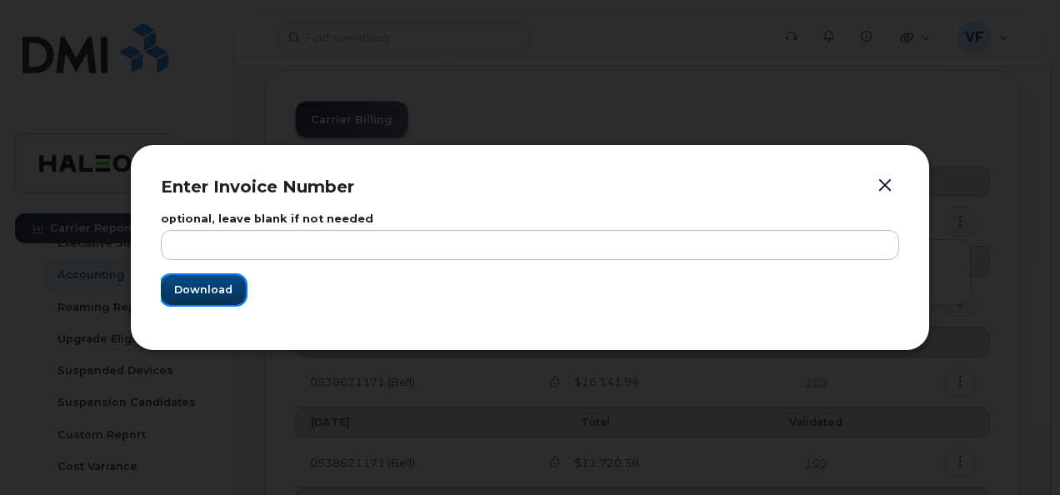
click at [189, 285] on span "Download" at bounding box center [203, 290] width 58 height 16
